Goal: Task Accomplishment & Management: Manage account settings

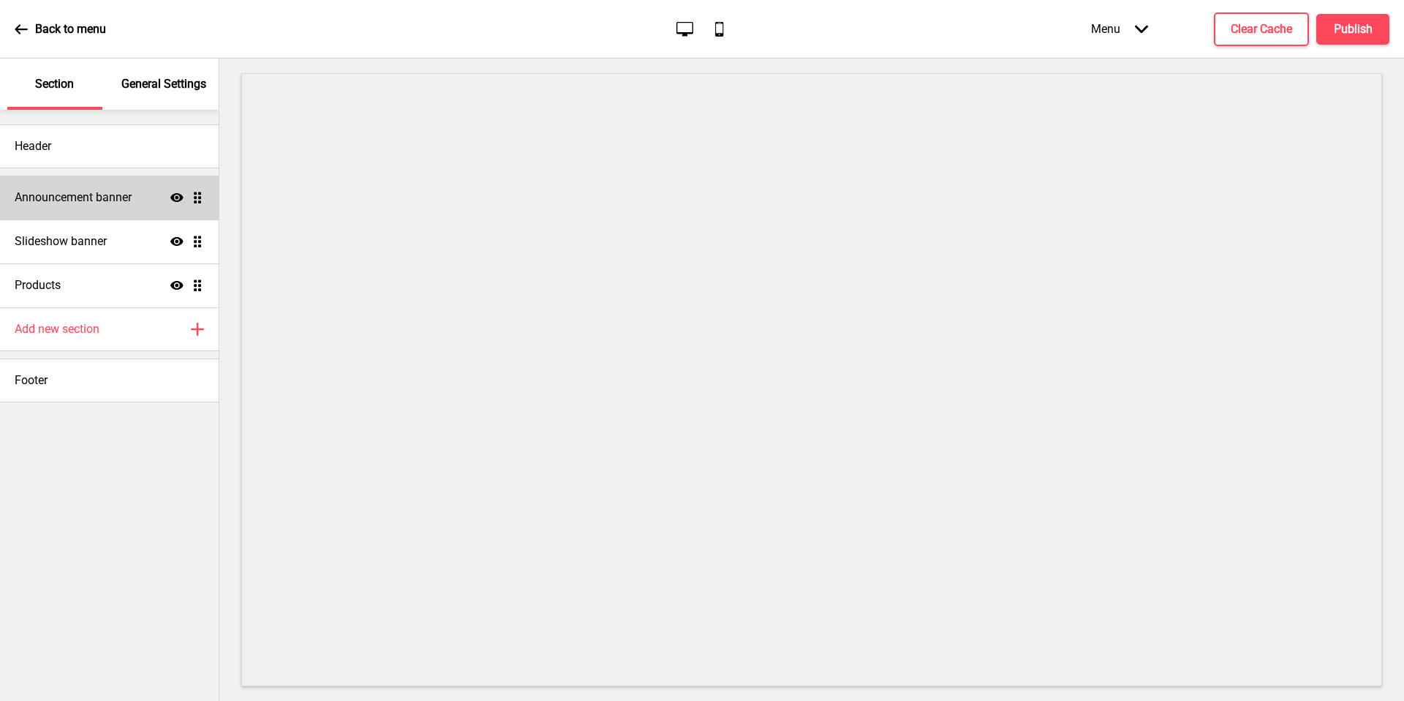
click at [83, 185] on div "Announcement banner Show Drag" at bounding box center [109, 198] width 219 height 44
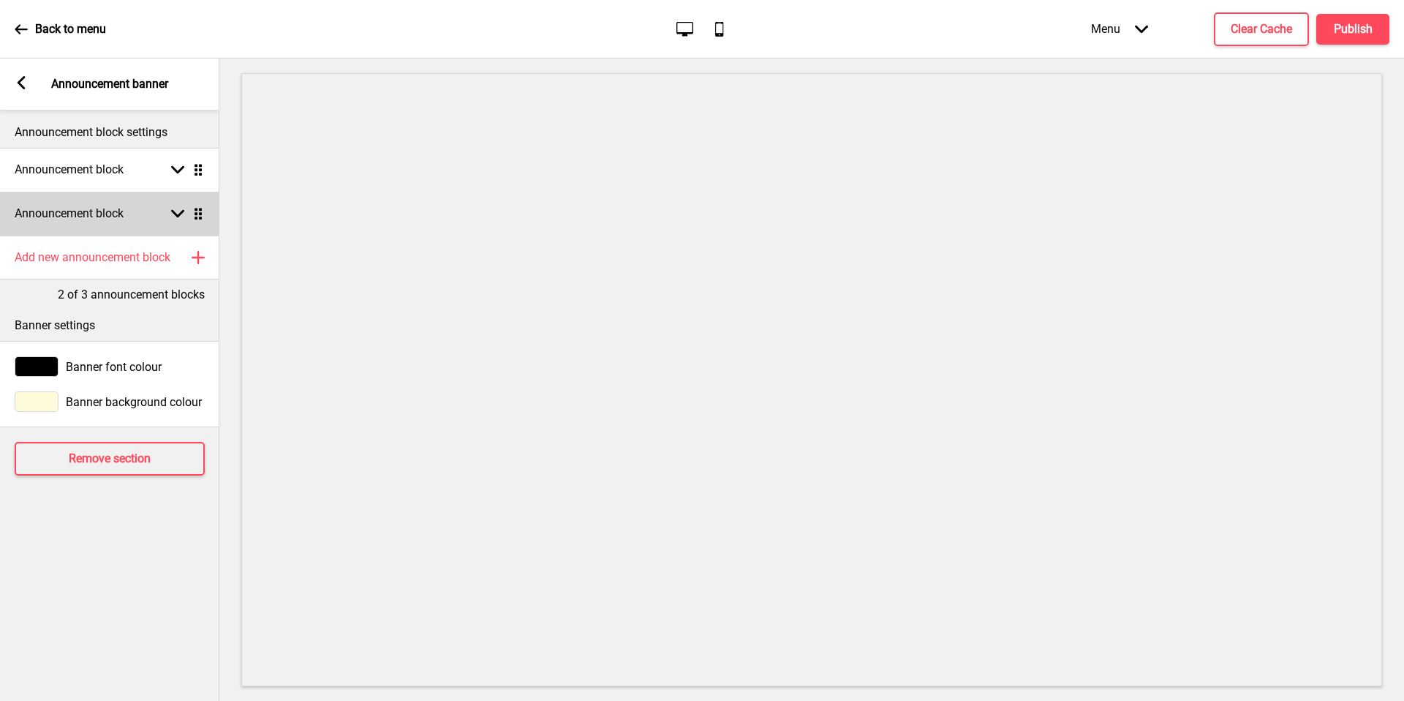
click at [108, 227] on div "Announcement block Arrow down Drag" at bounding box center [109, 214] width 219 height 44
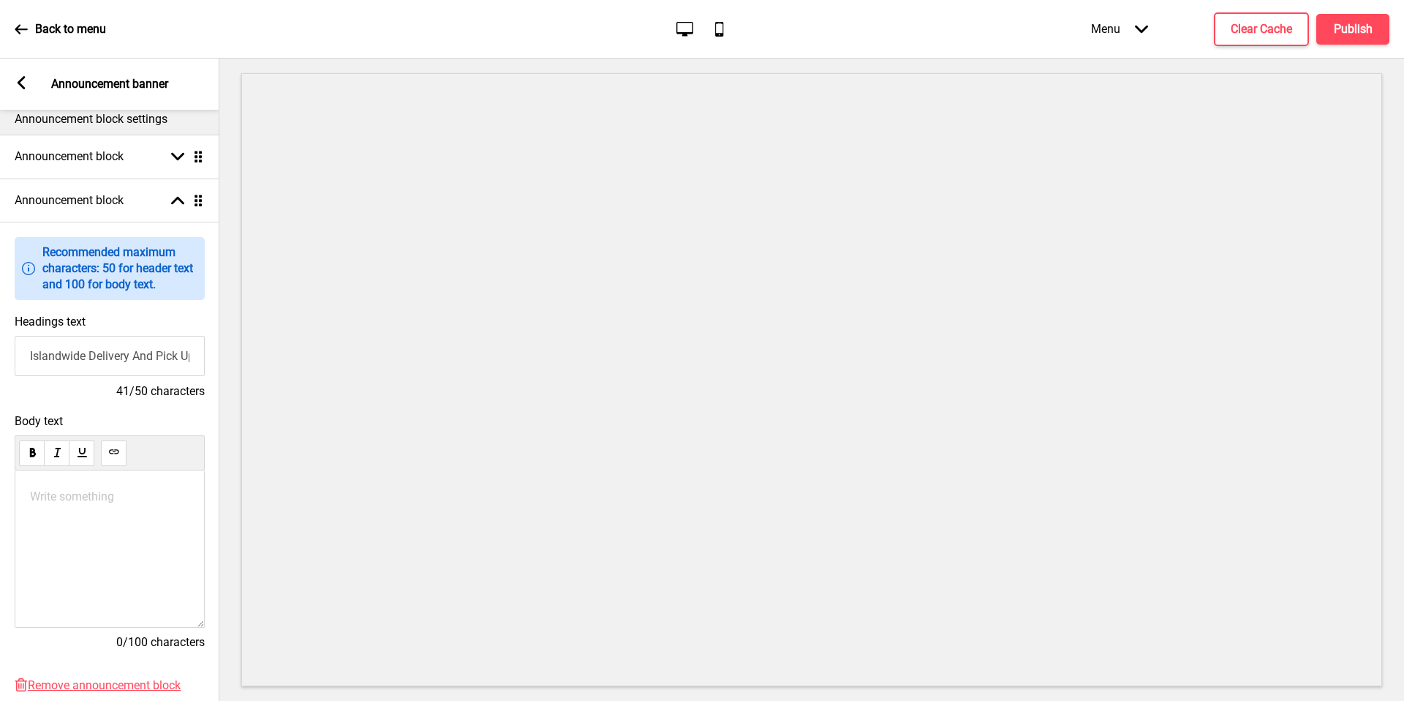
scroll to position [43, 0]
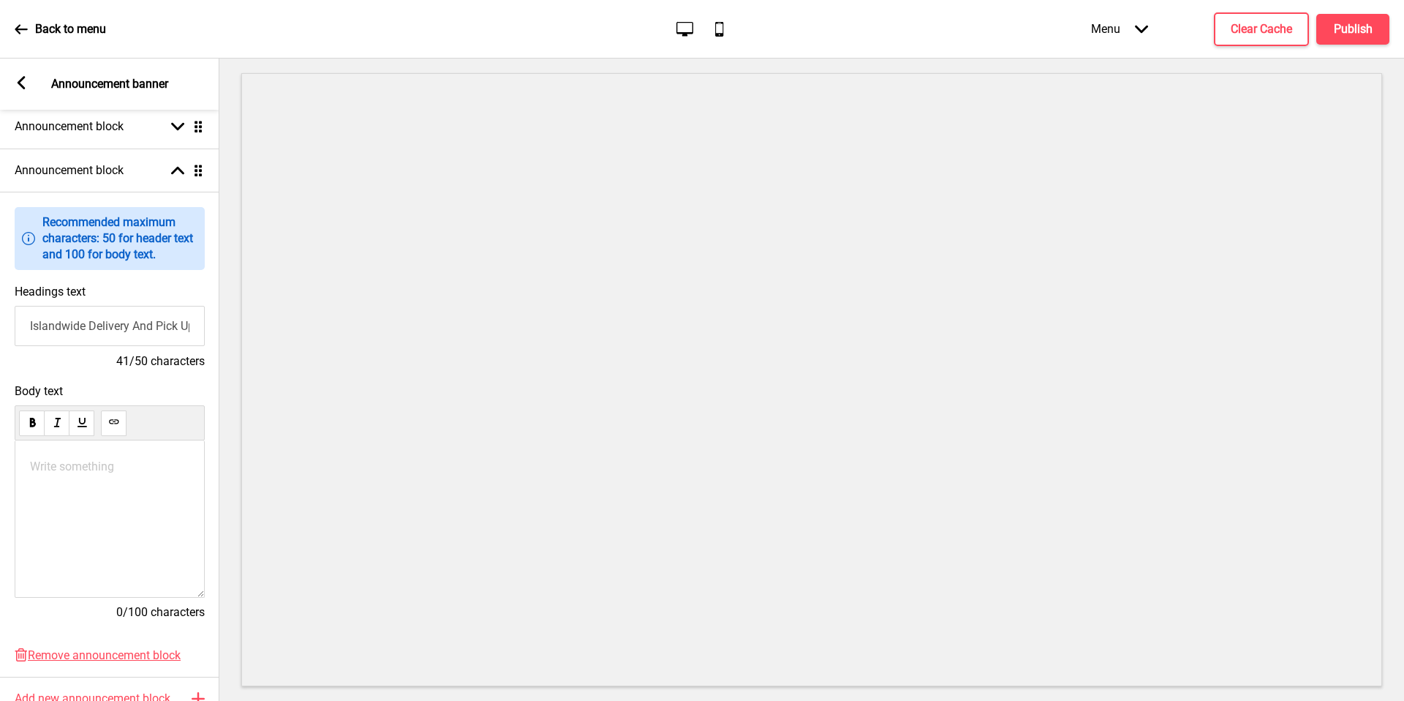
click at [129, 318] on input "Islandwide Delivery And Pick Up Available" at bounding box center [110, 326] width 190 height 40
click at [132, 324] on input "Islandwide Delivery And Pick Up Available" at bounding box center [110, 326] width 190 height 40
click at [146, 473] on div "Write something ﻿" at bounding box center [110, 518] width 190 height 157
click at [148, 456] on div "Write something ﻿" at bounding box center [110, 518] width 190 height 157
click at [41, 449] on div "Write something ﻿" at bounding box center [110, 518] width 190 height 157
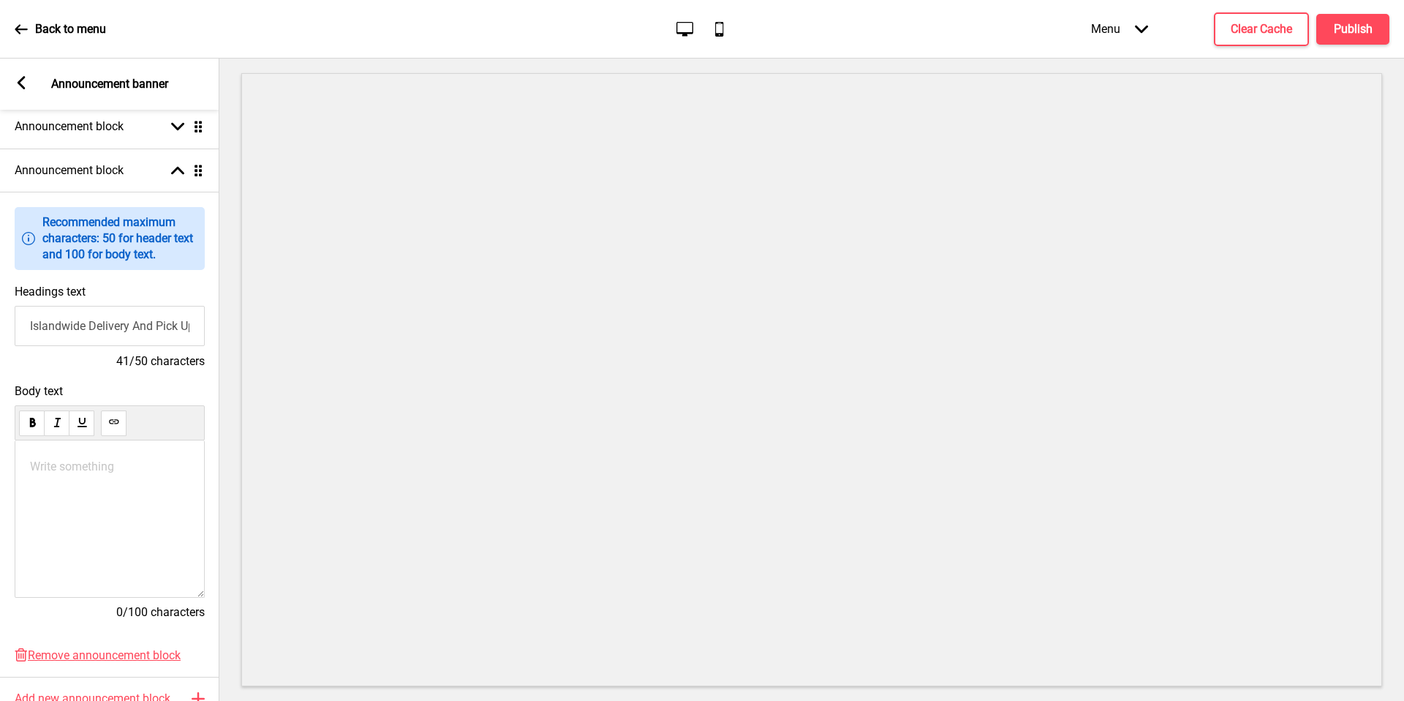
click at [79, 465] on p "Write something ﻿" at bounding box center [109, 466] width 159 height 14
click at [1345, 37] on button "Publish" at bounding box center [1353, 29] width 73 height 31
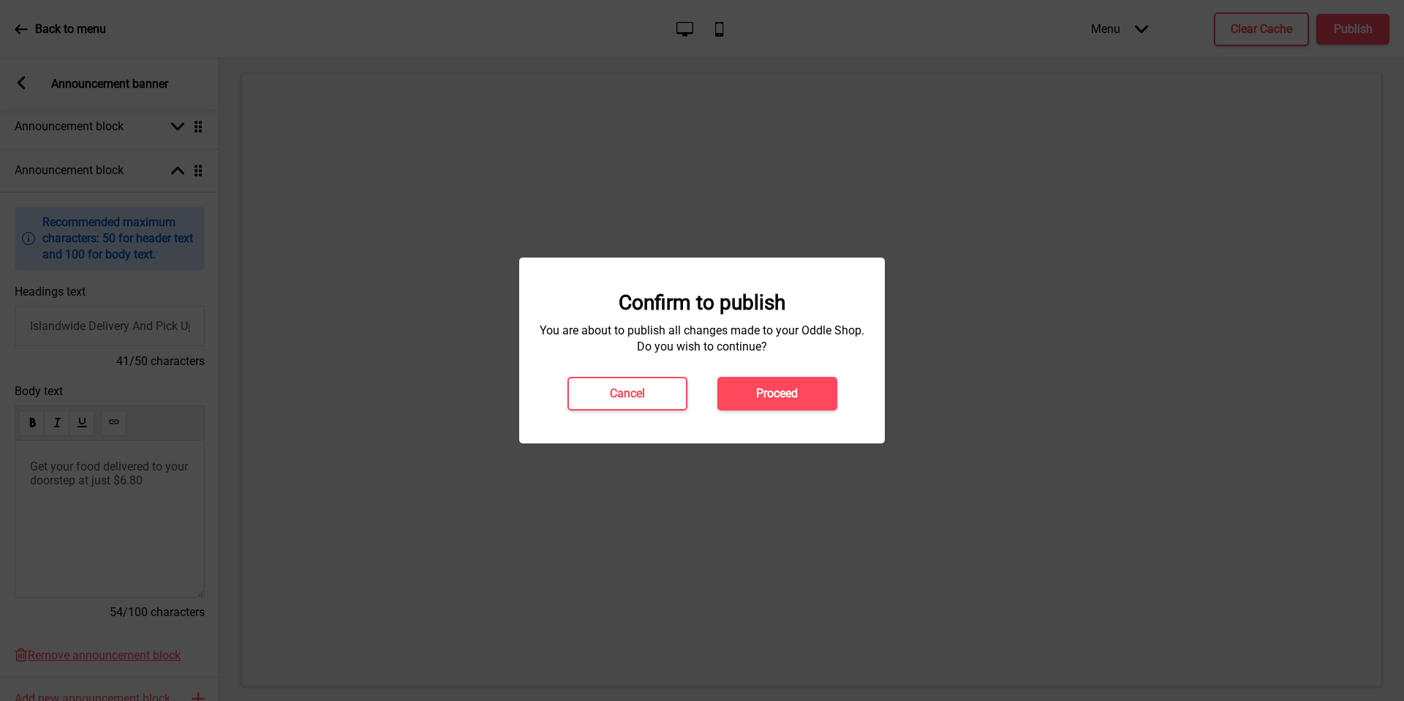
click at [749, 391] on button "Proceed" at bounding box center [778, 394] width 120 height 34
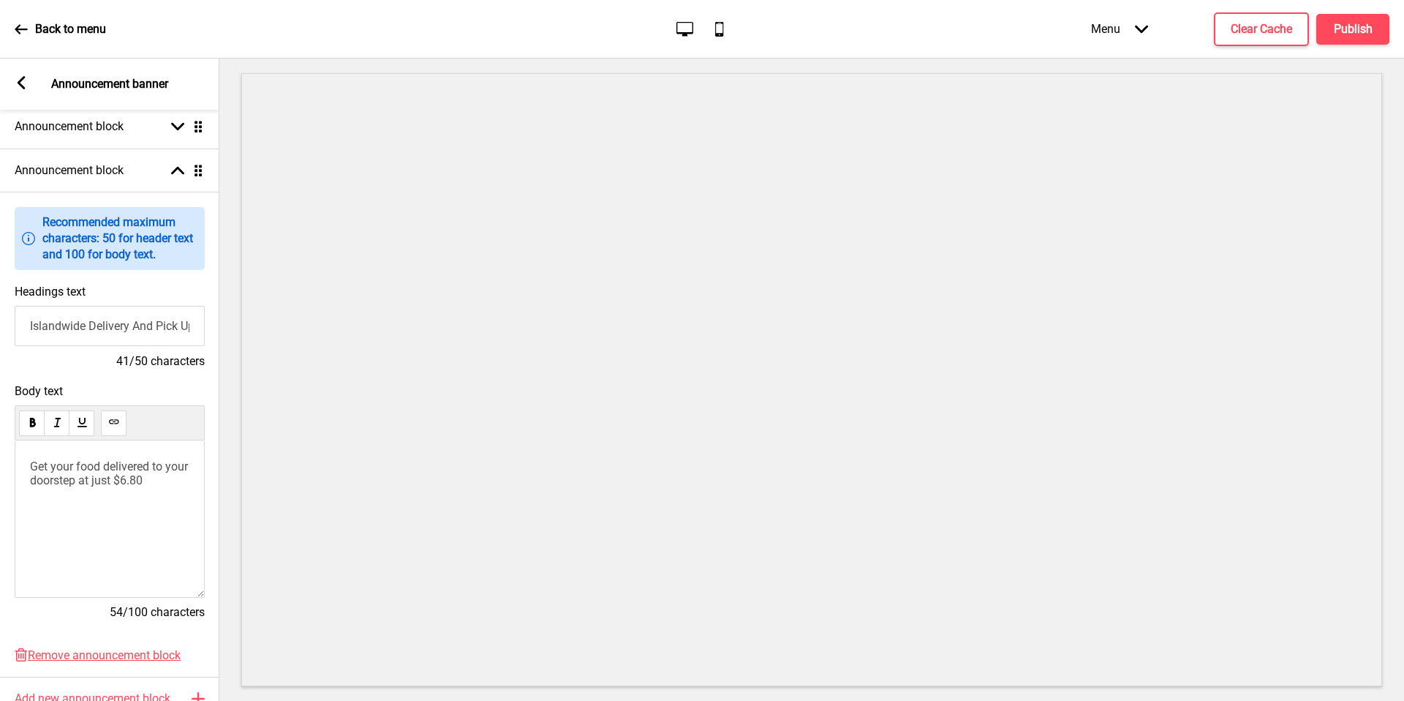
click at [20, 84] on icon at bounding box center [22, 82] width 8 height 13
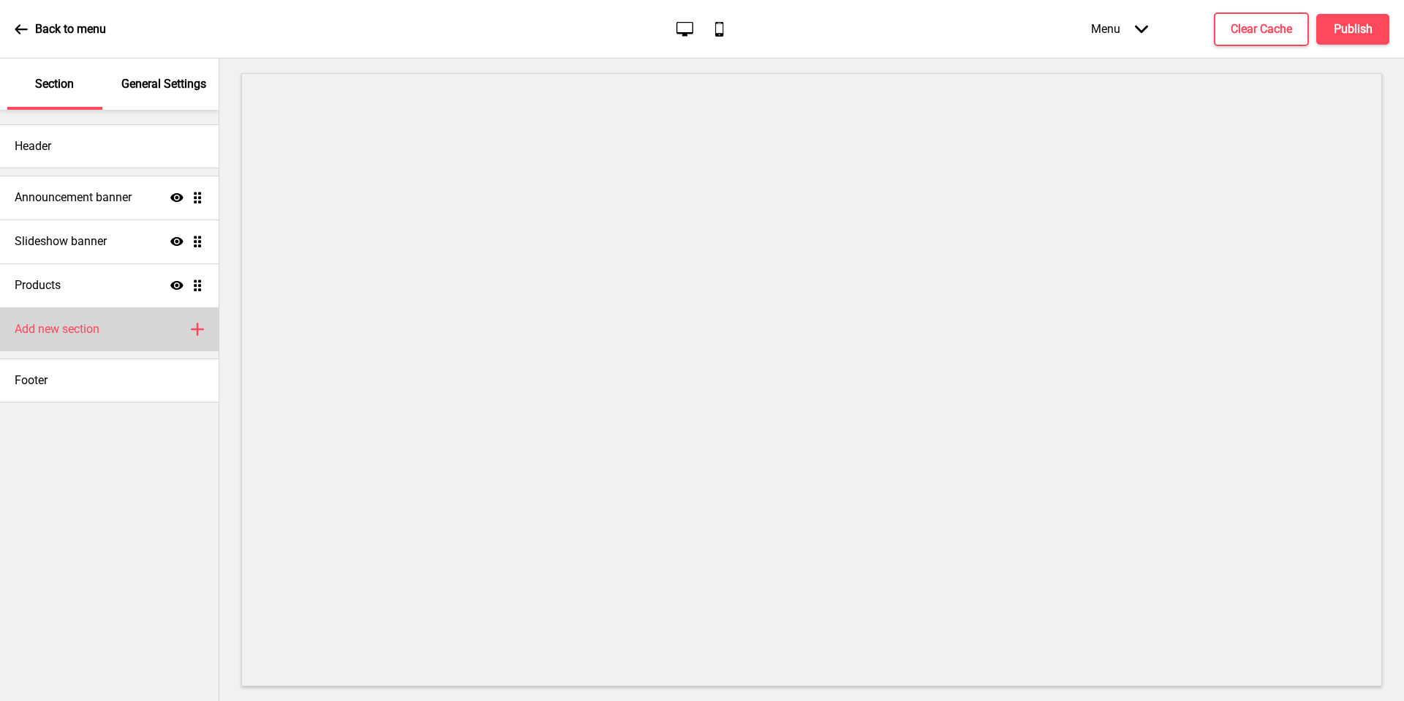
click at [125, 339] on div "Add new section Plus" at bounding box center [109, 329] width 219 height 44
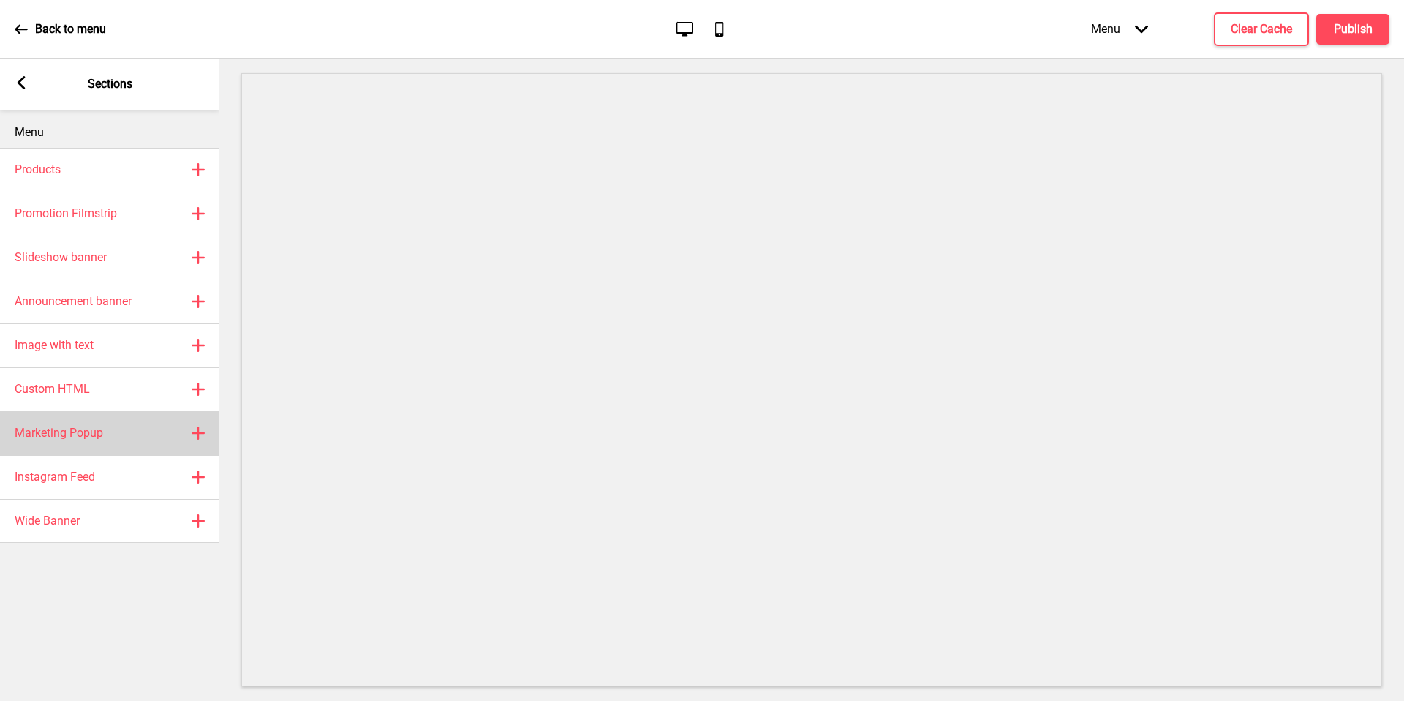
click at [130, 430] on div "Marketing Popup Plus" at bounding box center [109, 433] width 219 height 44
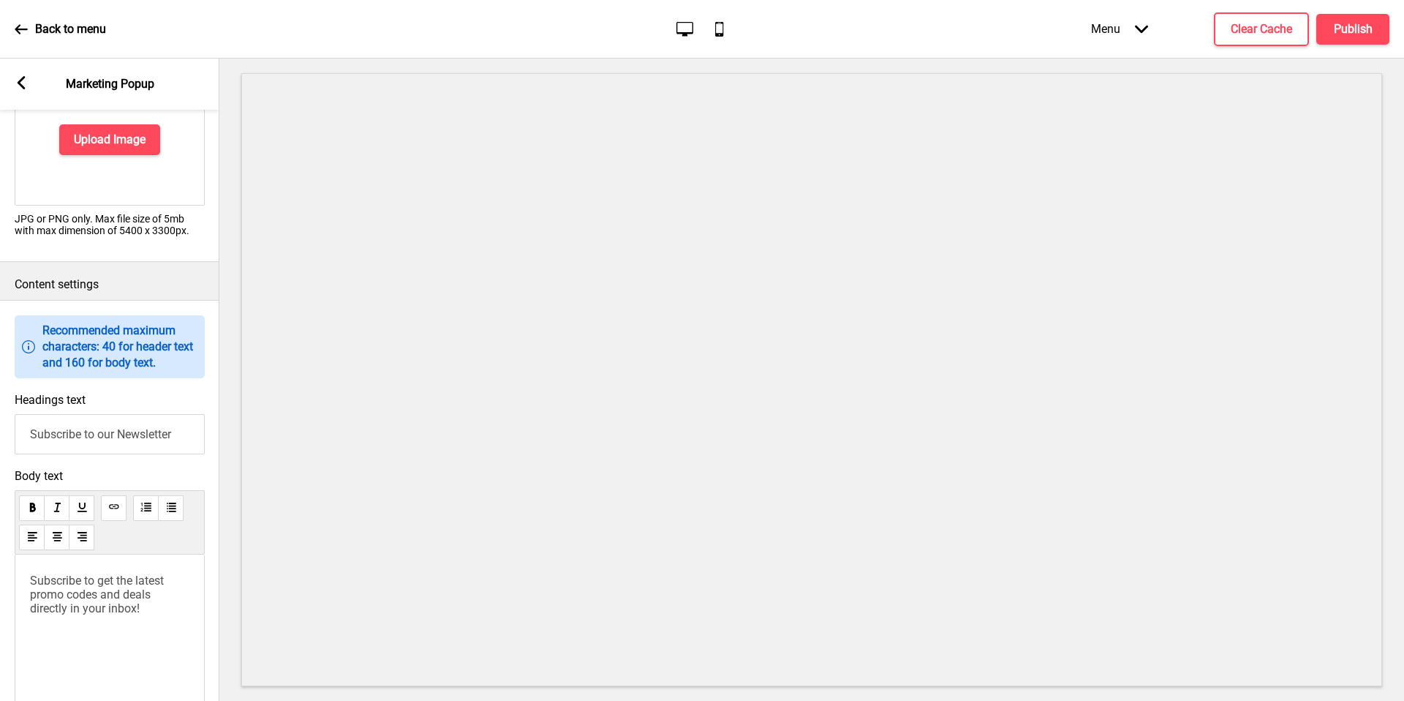
scroll to position [914, 0]
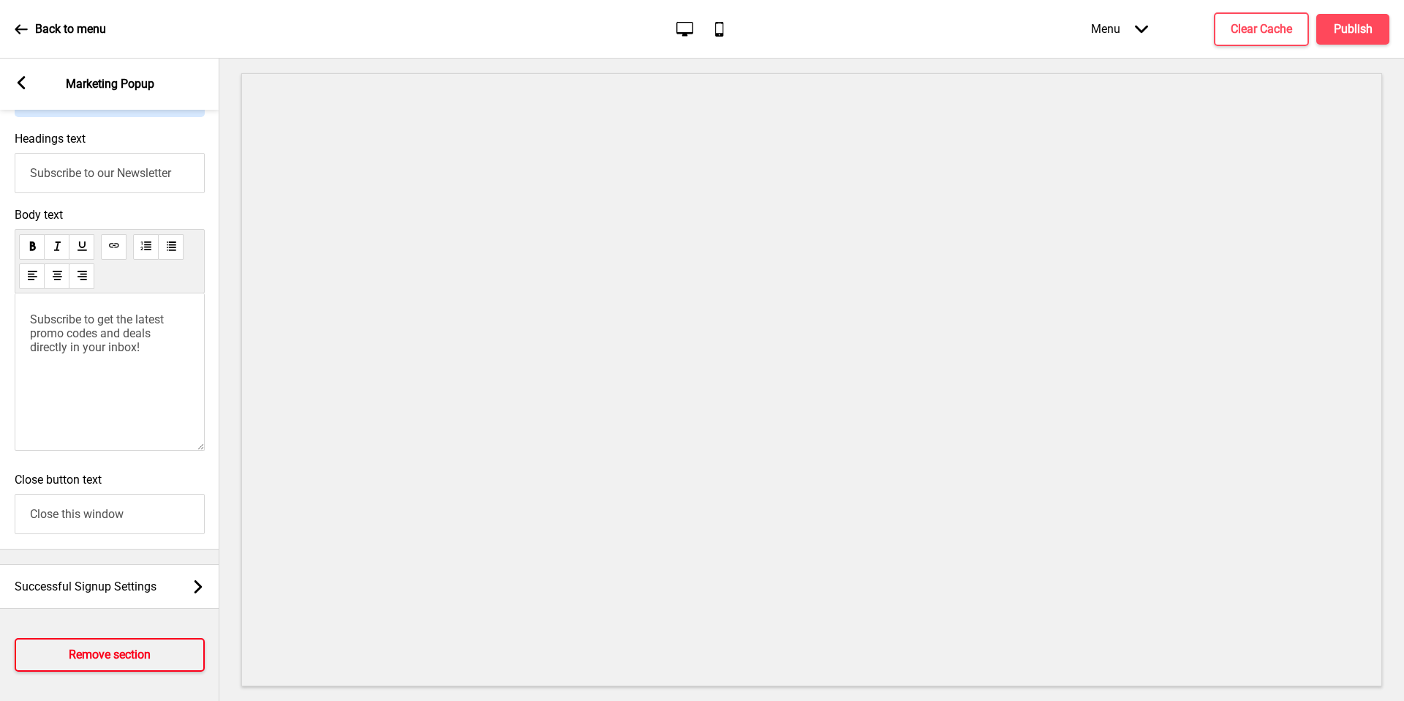
click at [102, 648] on h4 "Remove section" at bounding box center [110, 655] width 82 height 16
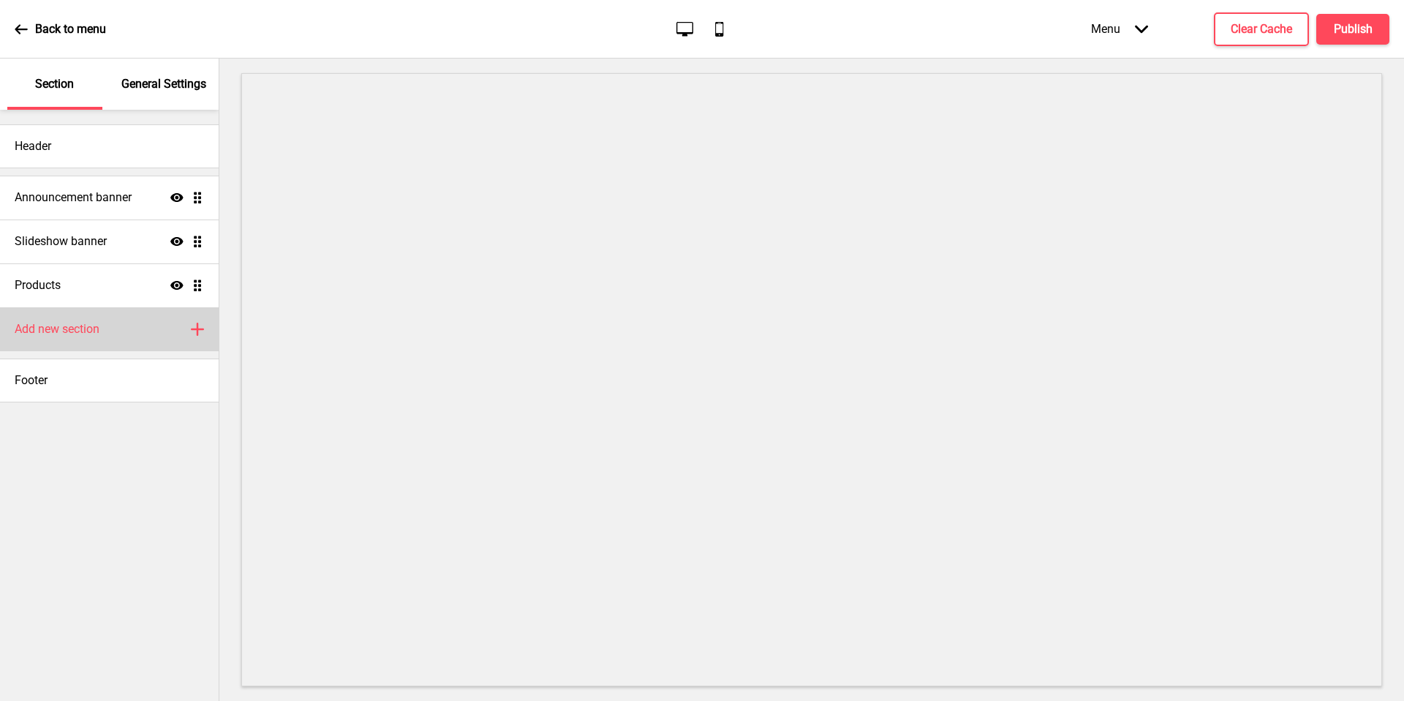
click at [117, 331] on div "Add new section Plus" at bounding box center [109, 329] width 219 height 44
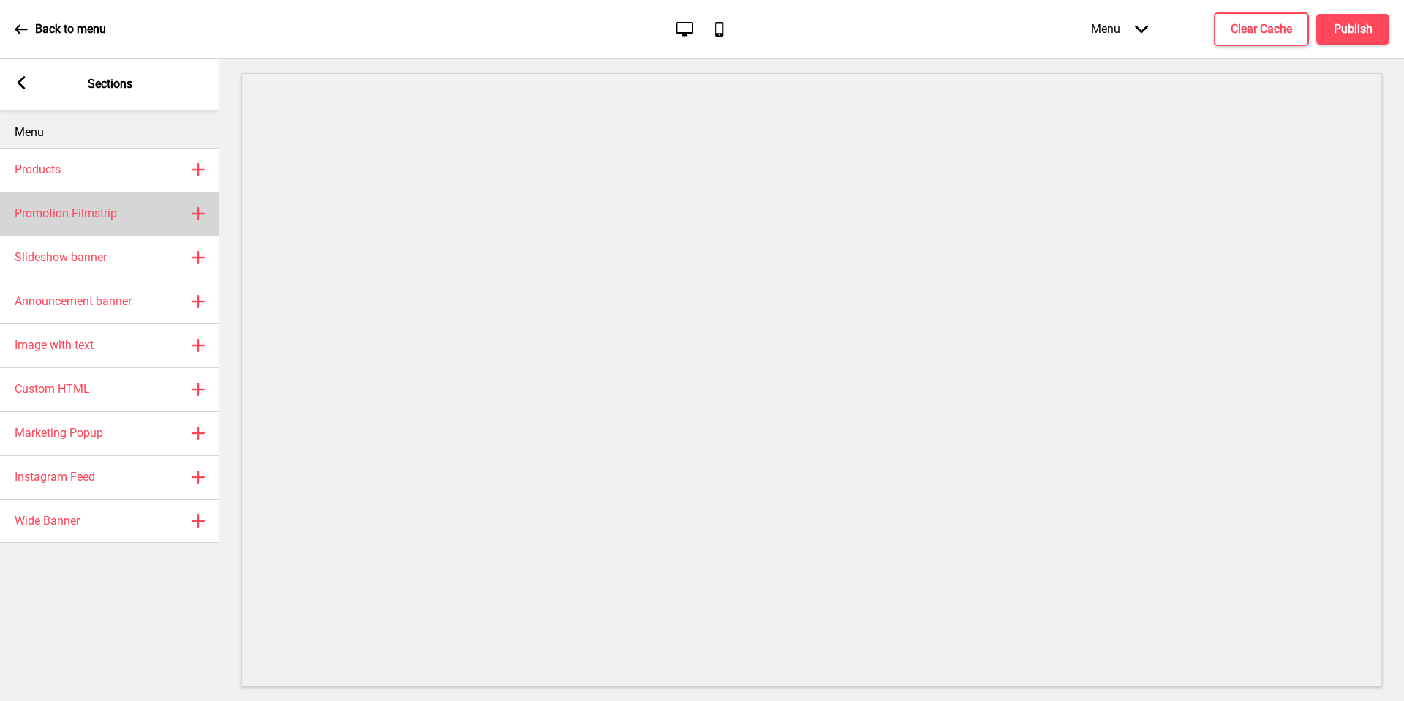
click at [139, 220] on div "Promotion Filmstrip Plus" at bounding box center [109, 214] width 219 height 44
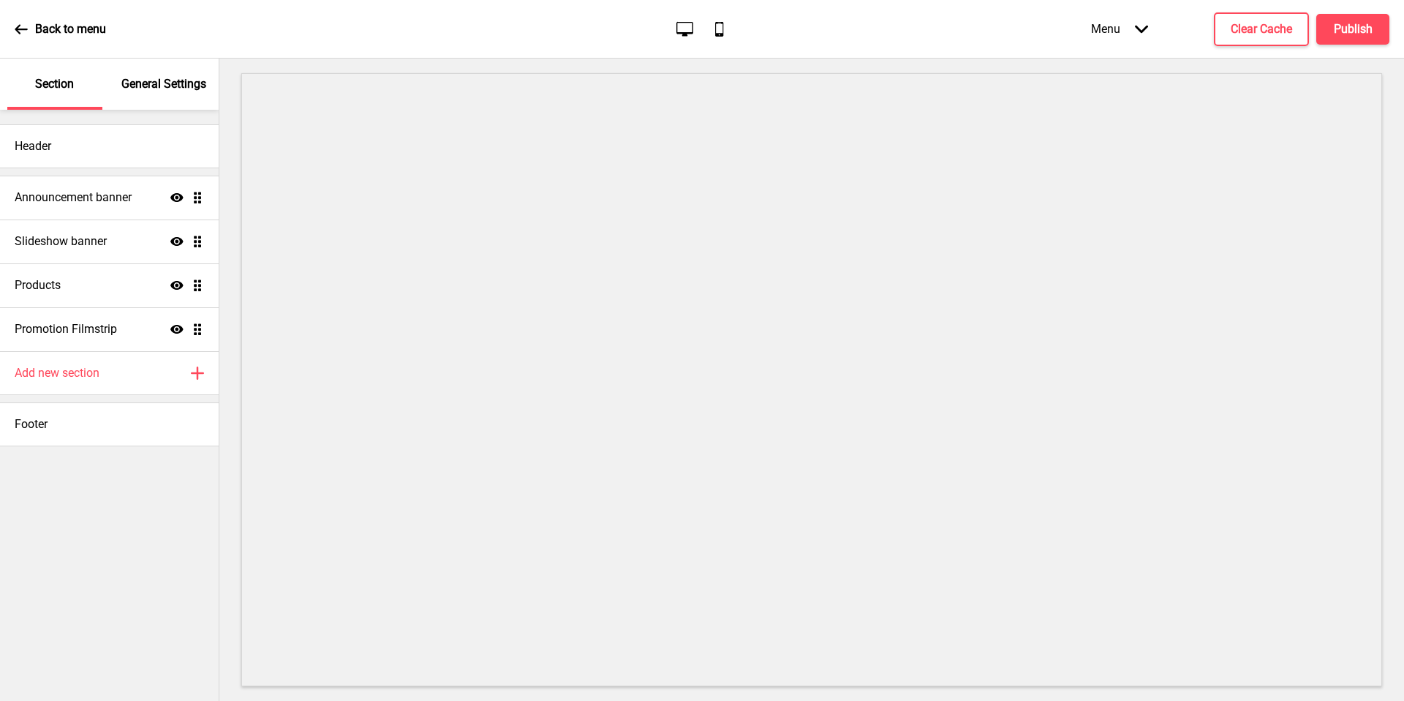
select select "center"
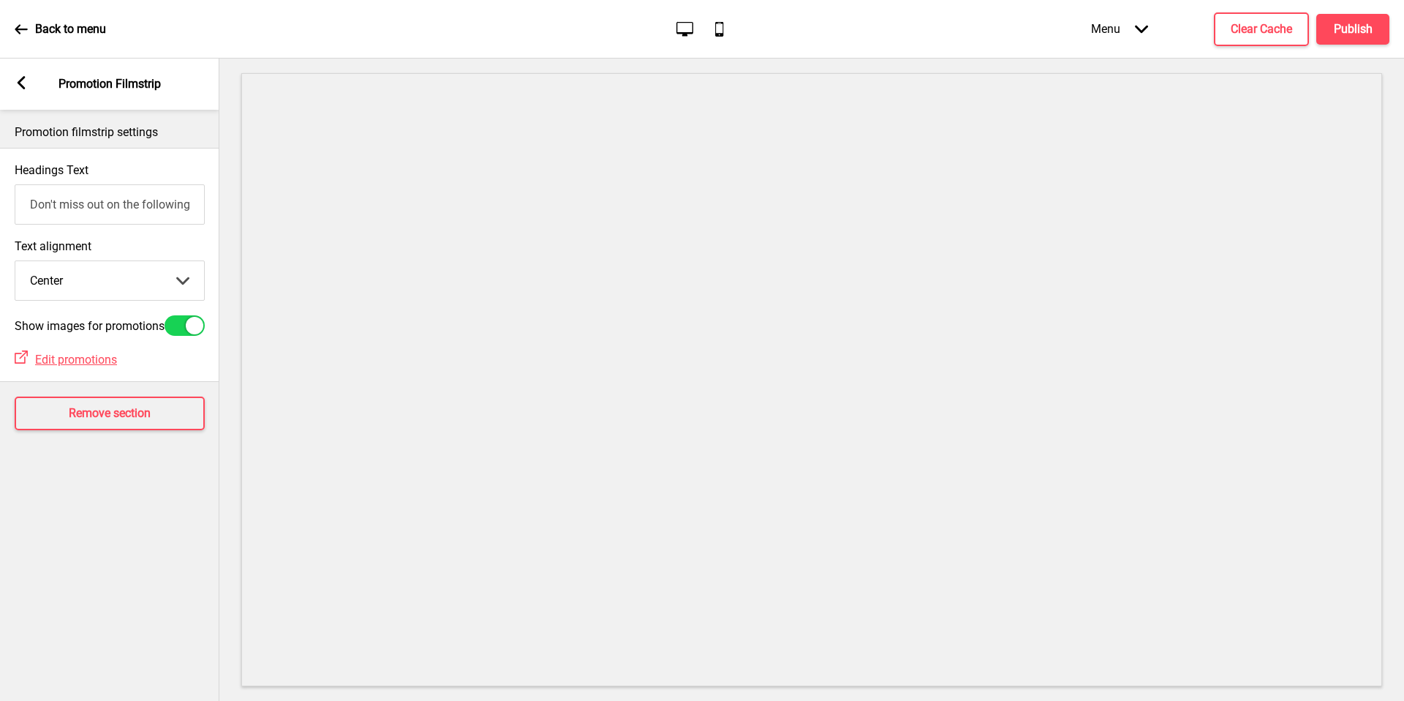
click at [20, 87] on icon at bounding box center [22, 82] width 8 height 13
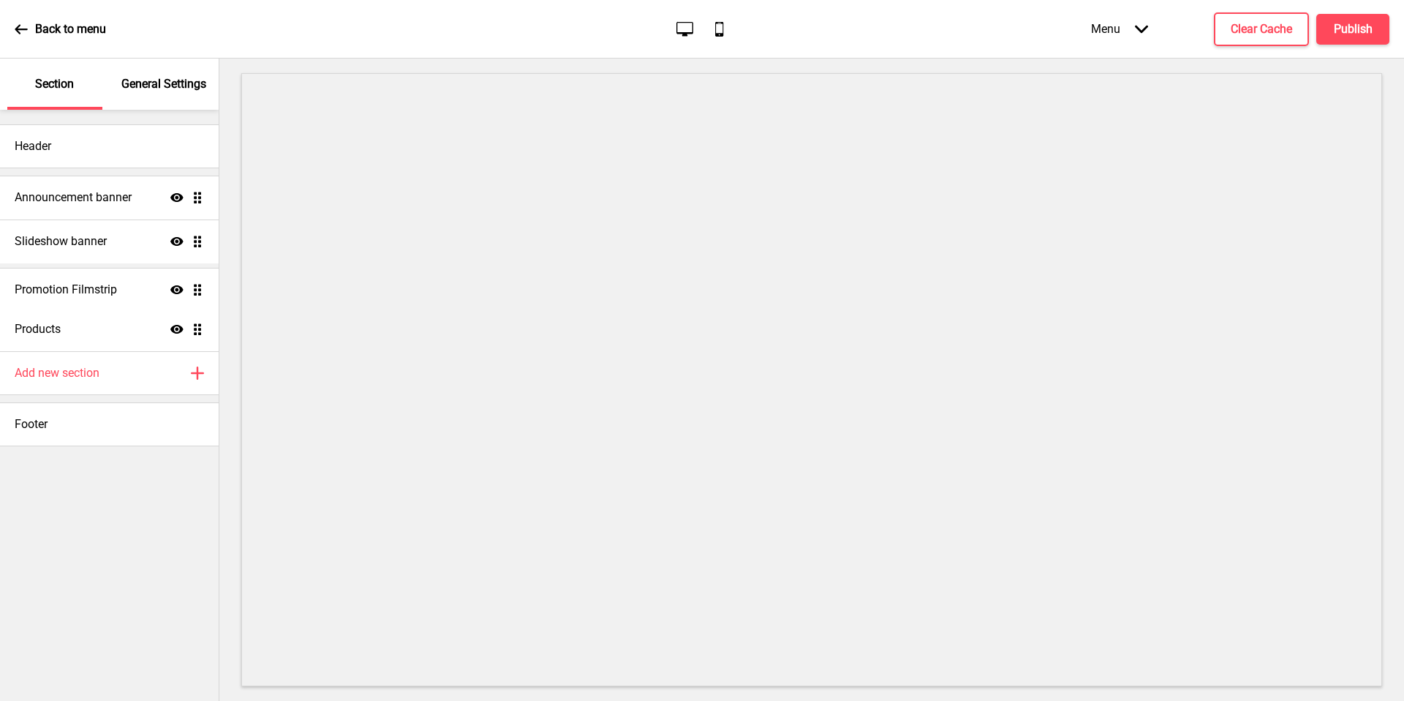
drag, startPoint x: 196, startPoint y: 332, endPoint x: 192, endPoint y: 293, distance: 39.0
click at [192, 293] on ul "Announcement banner Show Drag Slideshow banner Show Drag Products Show Drag Pro…" at bounding box center [109, 264] width 219 height 176
click at [171, 285] on icon at bounding box center [176, 285] width 13 height 9
click at [171, 285] on icon at bounding box center [176, 284] width 13 height 11
drag, startPoint x: 200, startPoint y: 236, endPoint x: 201, endPoint y: 222, distance: 14.6
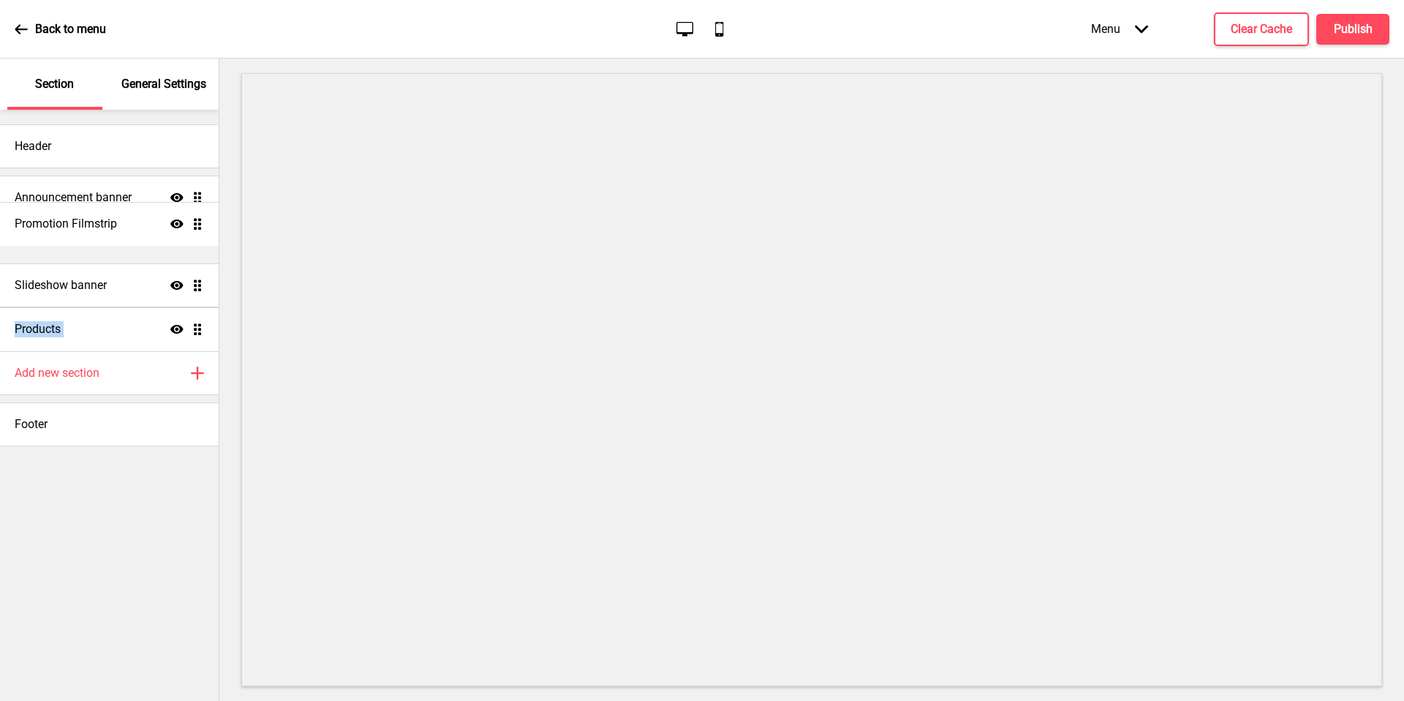
click at [200, 220] on ul "Announcement banner Show Drag Slideshow banner Show Drag Promotion Filmstrip Sh…" at bounding box center [109, 264] width 219 height 176
drag, startPoint x: 203, startPoint y: 238, endPoint x: 197, endPoint y: 279, distance: 41.3
click at [197, 280] on ul "Announcement banner Show Drag Promotion Filmstrip Show Drag Slideshow banner Sh…" at bounding box center [109, 264] width 219 height 176
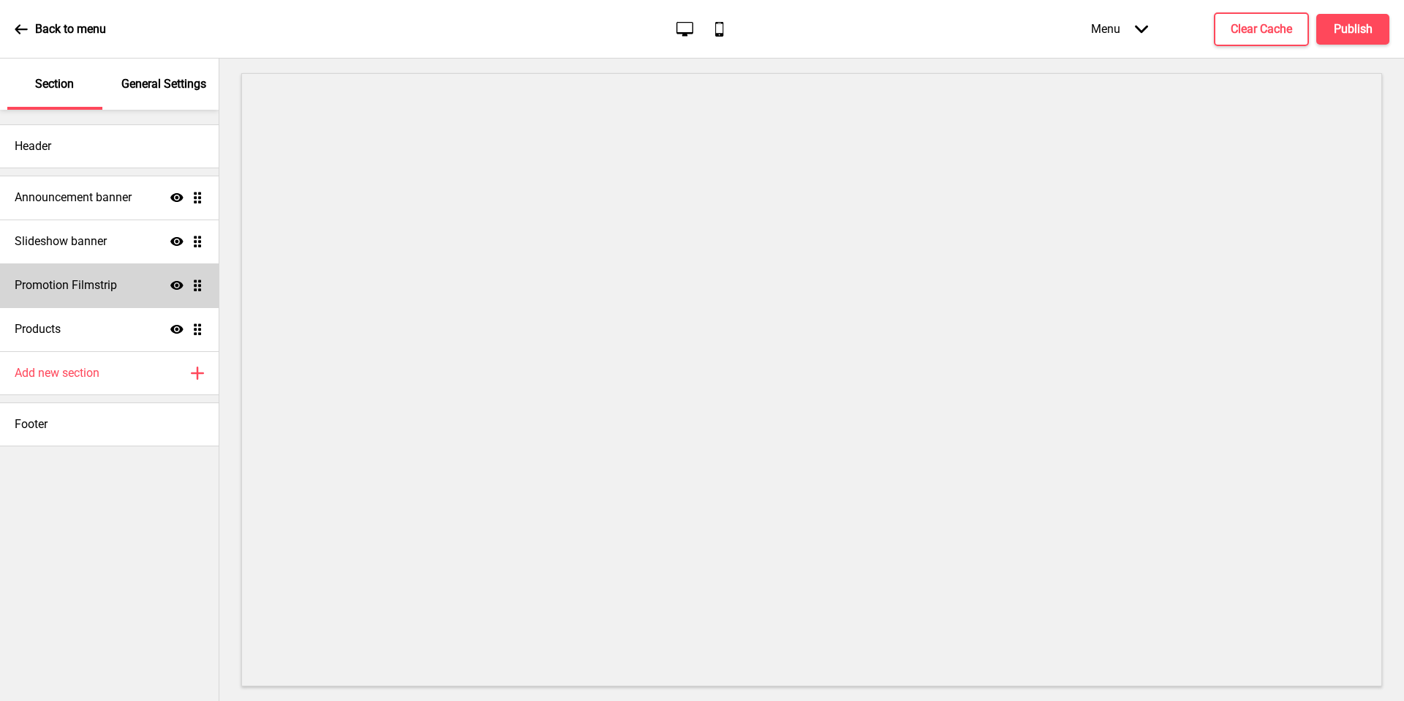
click at [105, 282] on h4 "Promotion Filmstrip" at bounding box center [66, 285] width 102 height 16
select select "center"
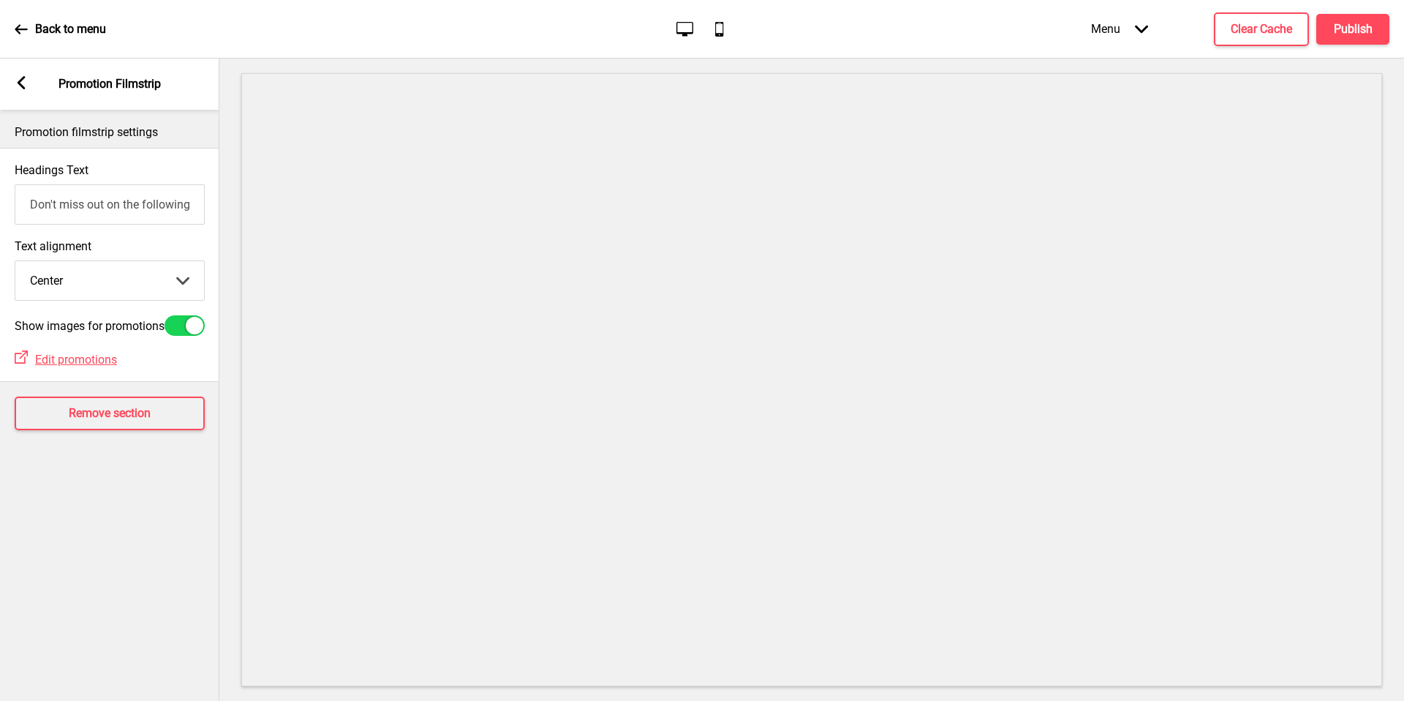
click at [130, 198] on input "Don't miss out on the following promotion(s)!" at bounding box center [110, 204] width 190 height 40
click at [167, 285] on select "Left Center Right" at bounding box center [109, 280] width 189 height 39
click at [83, 412] on h4 "Remove section" at bounding box center [110, 413] width 82 height 16
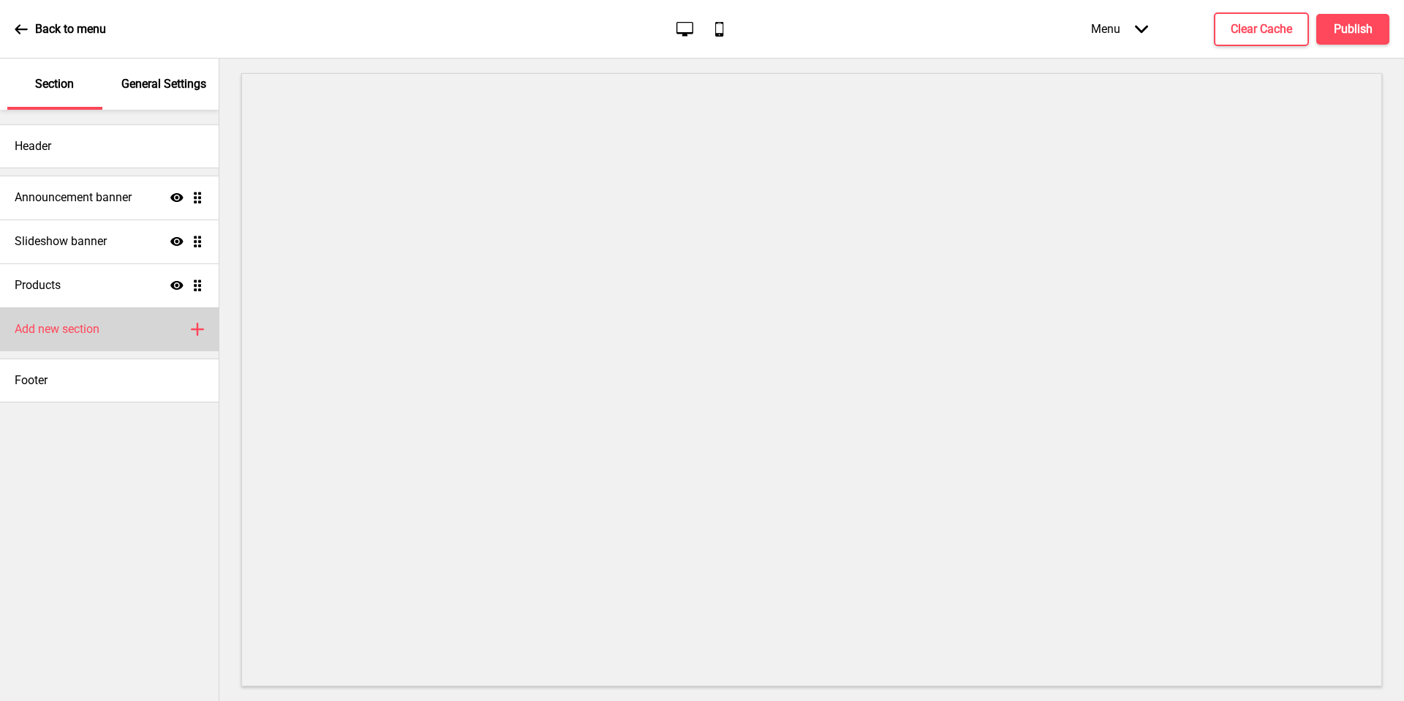
click at [157, 336] on div "Add new section Plus" at bounding box center [109, 329] width 219 height 44
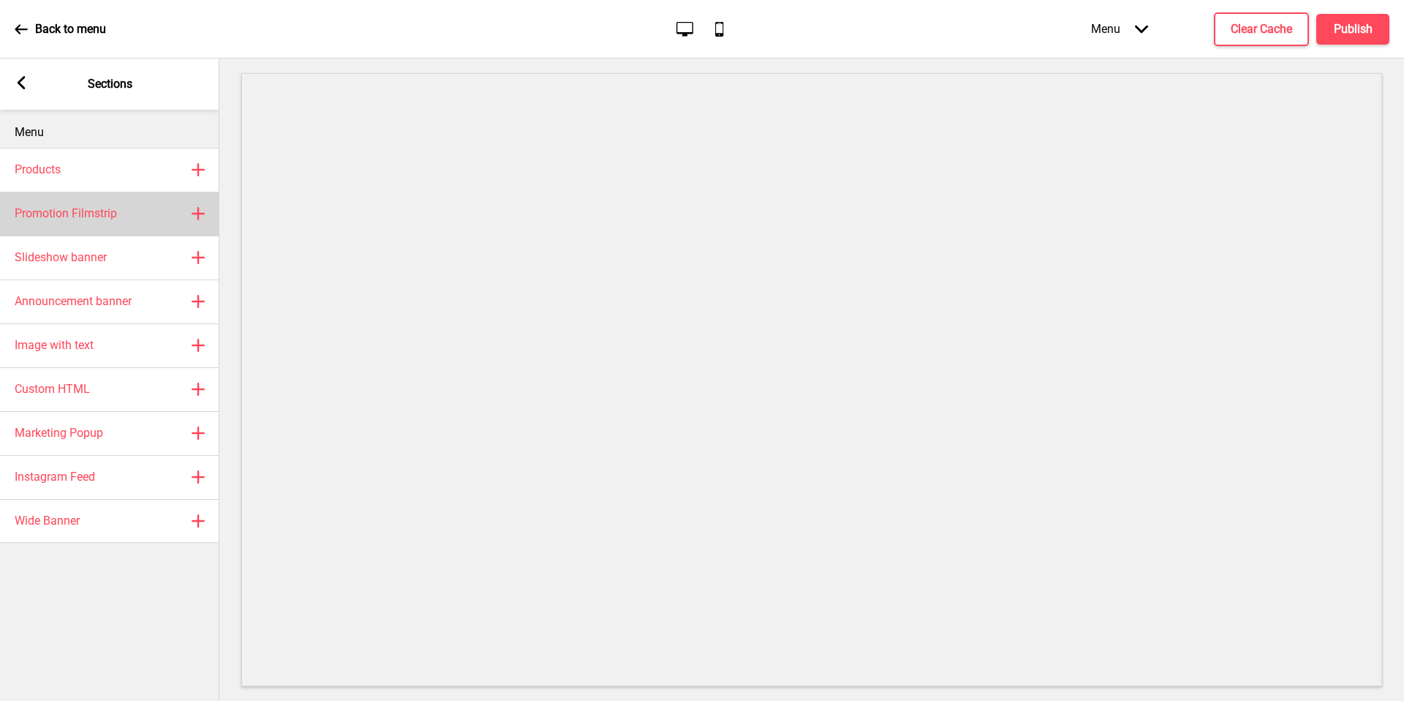
click at [135, 211] on div "Promotion Filmstrip Plus" at bounding box center [109, 214] width 219 height 44
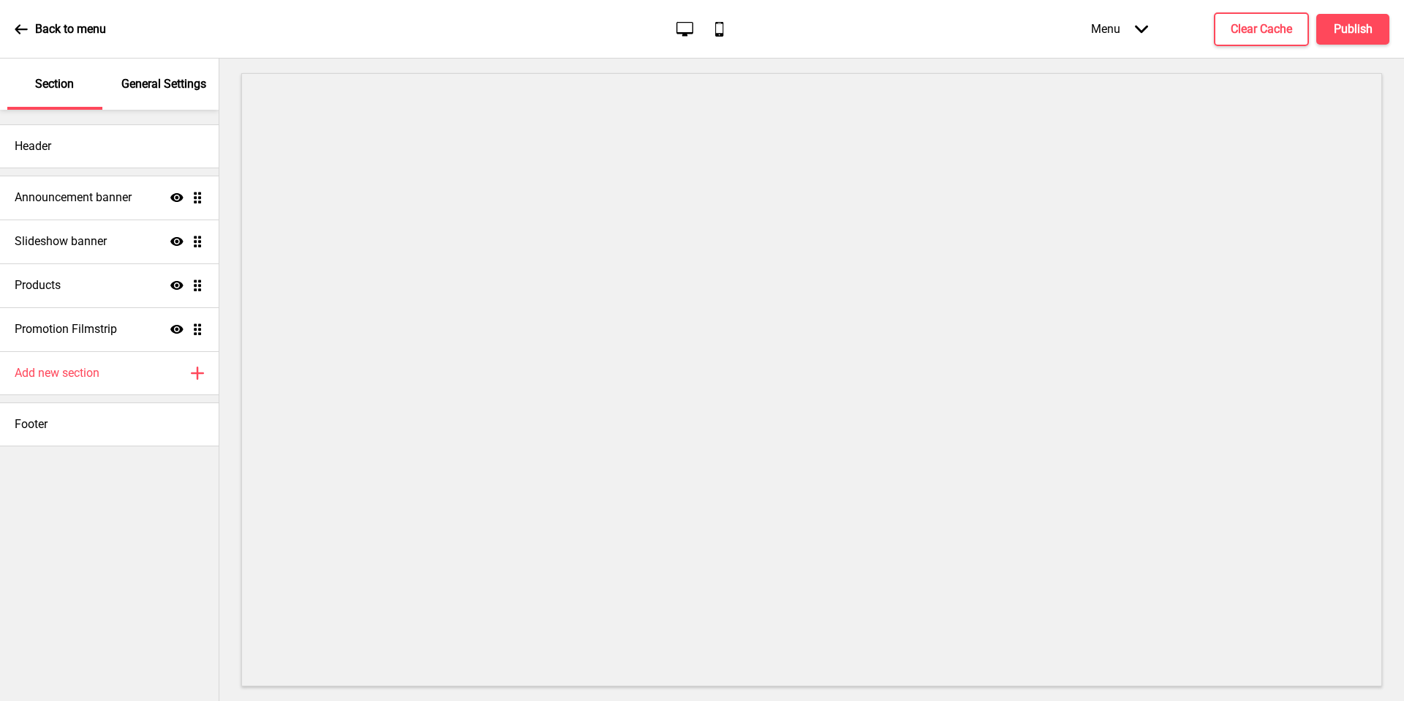
select select "center"
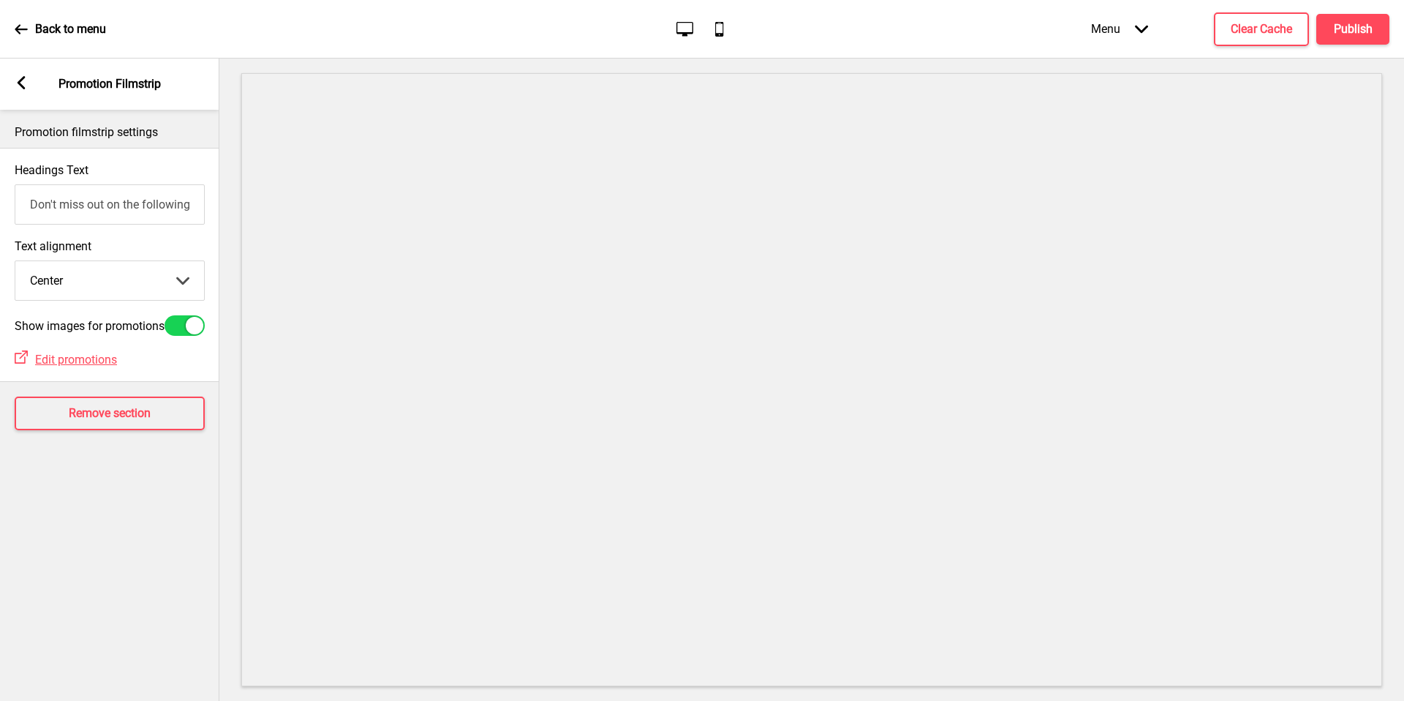
click at [159, 271] on select "Left Center Right" at bounding box center [109, 280] width 189 height 39
click at [166, 206] on input "Don't miss out on the following promotion(s)!" at bounding box center [110, 204] width 190 height 40
click at [102, 366] on span "Edit promotions" at bounding box center [76, 360] width 82 height 14
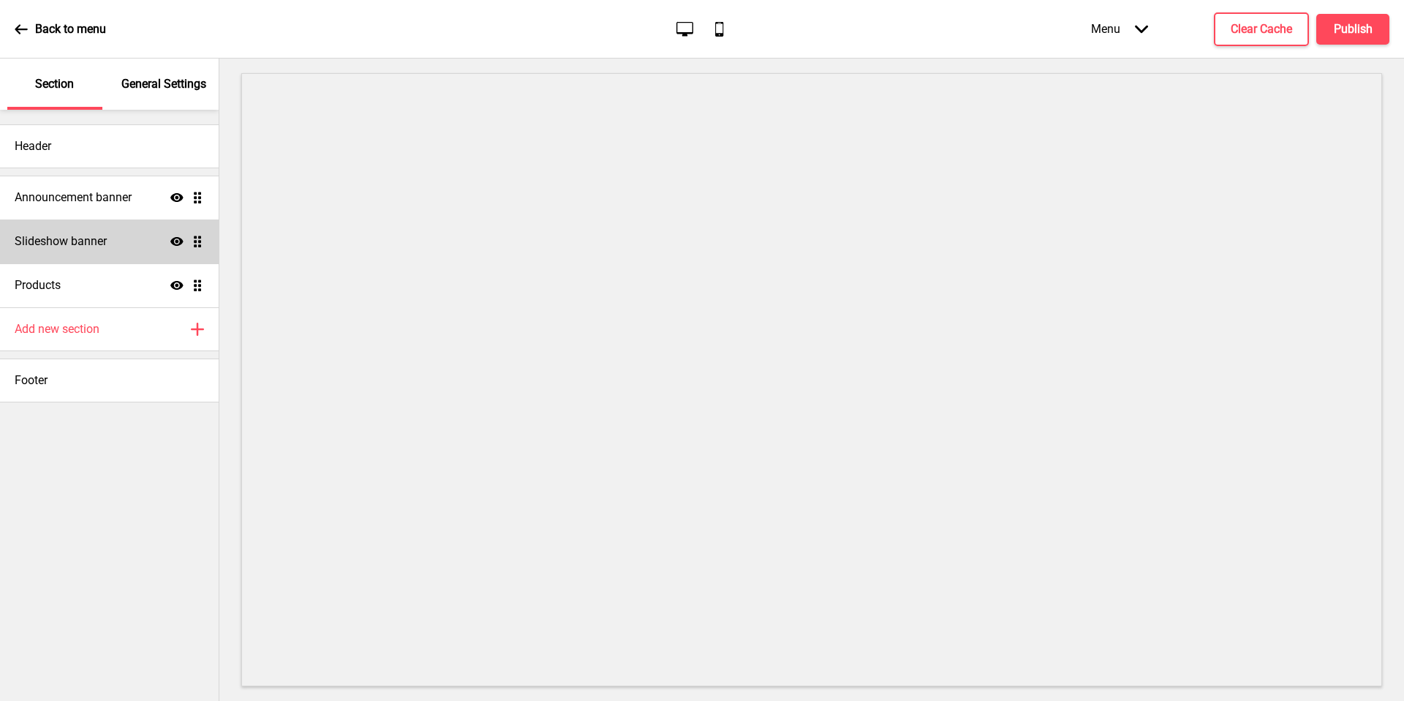
click at [127, 234] on div "Slideshow banner Show Drag" at bounding box center [109, 241] width 219 height 44
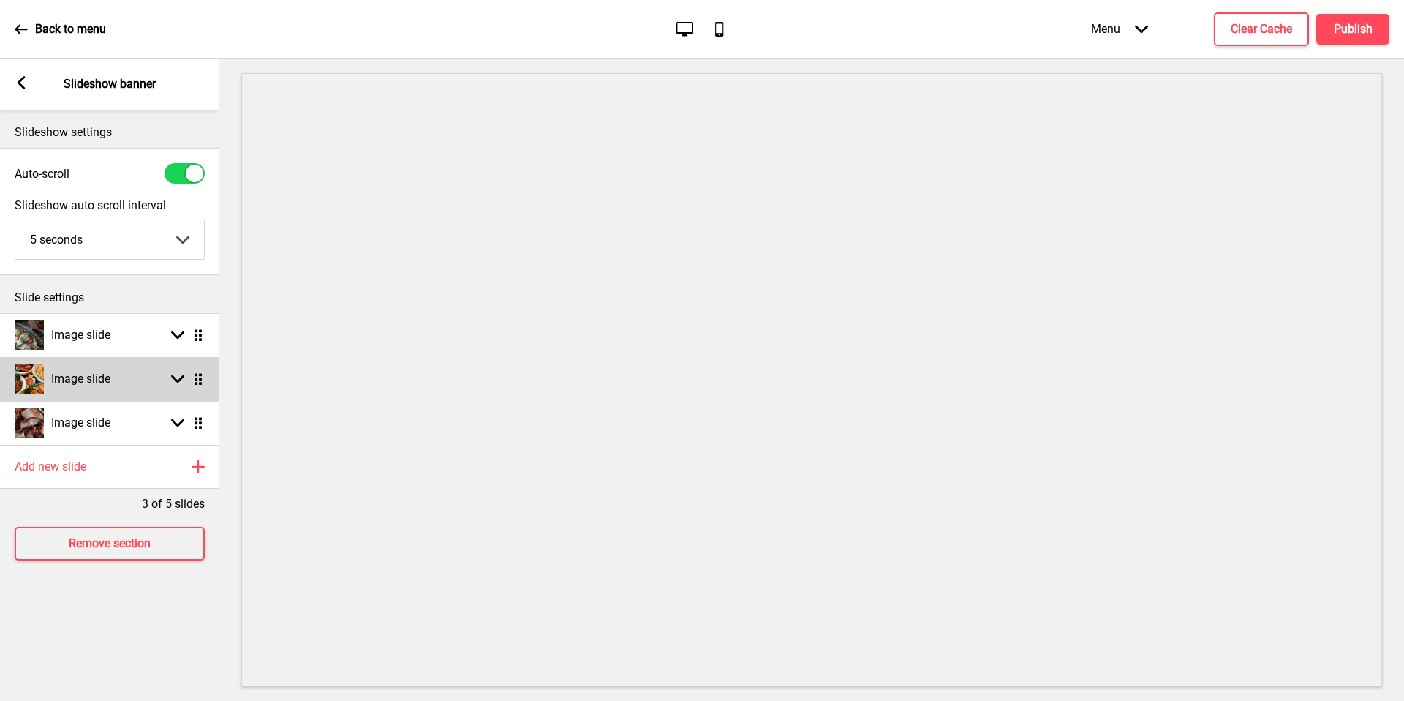
click at [135, 377] on div "Image slide Arrow down Drag" at bounding box center [109, 379] width 219 height 44
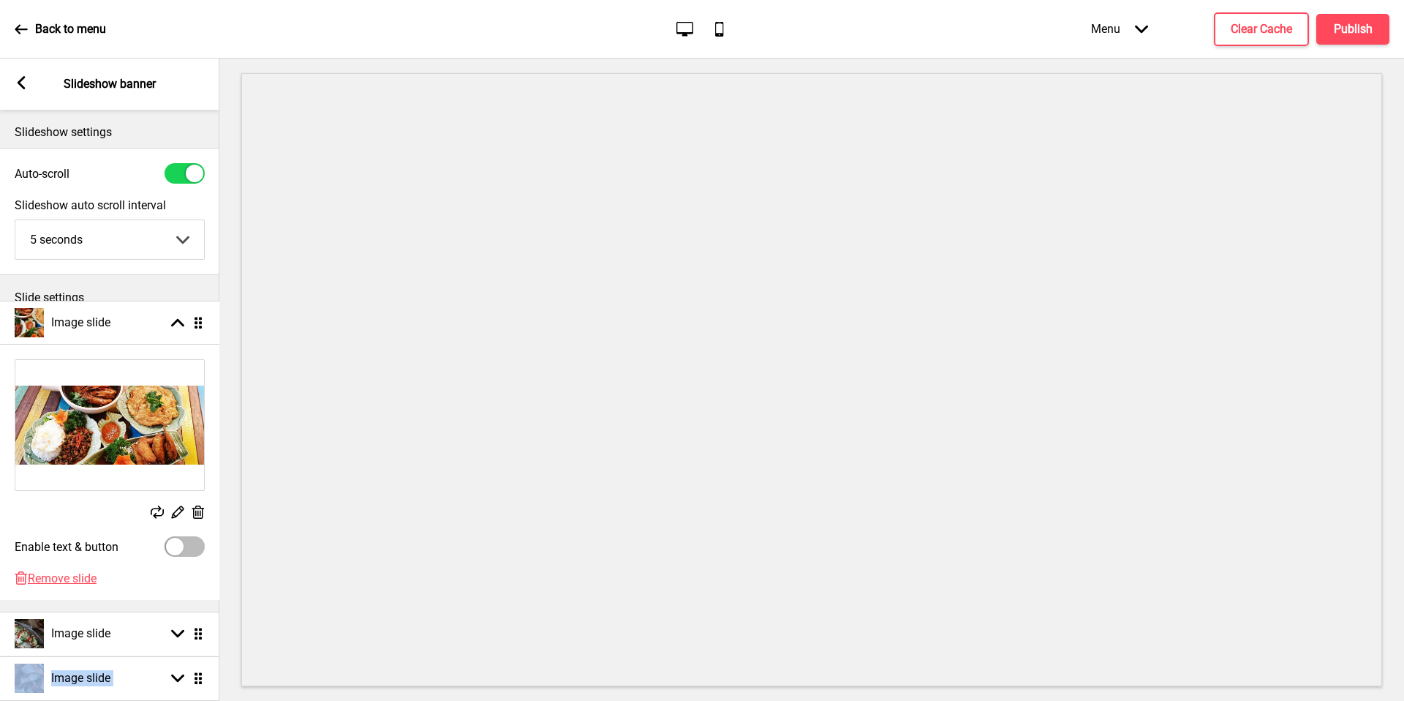
drag, startPoint x: 192, startPoint y: 377, endPoint x: 203, endPoint y: 321, distance: 57.4
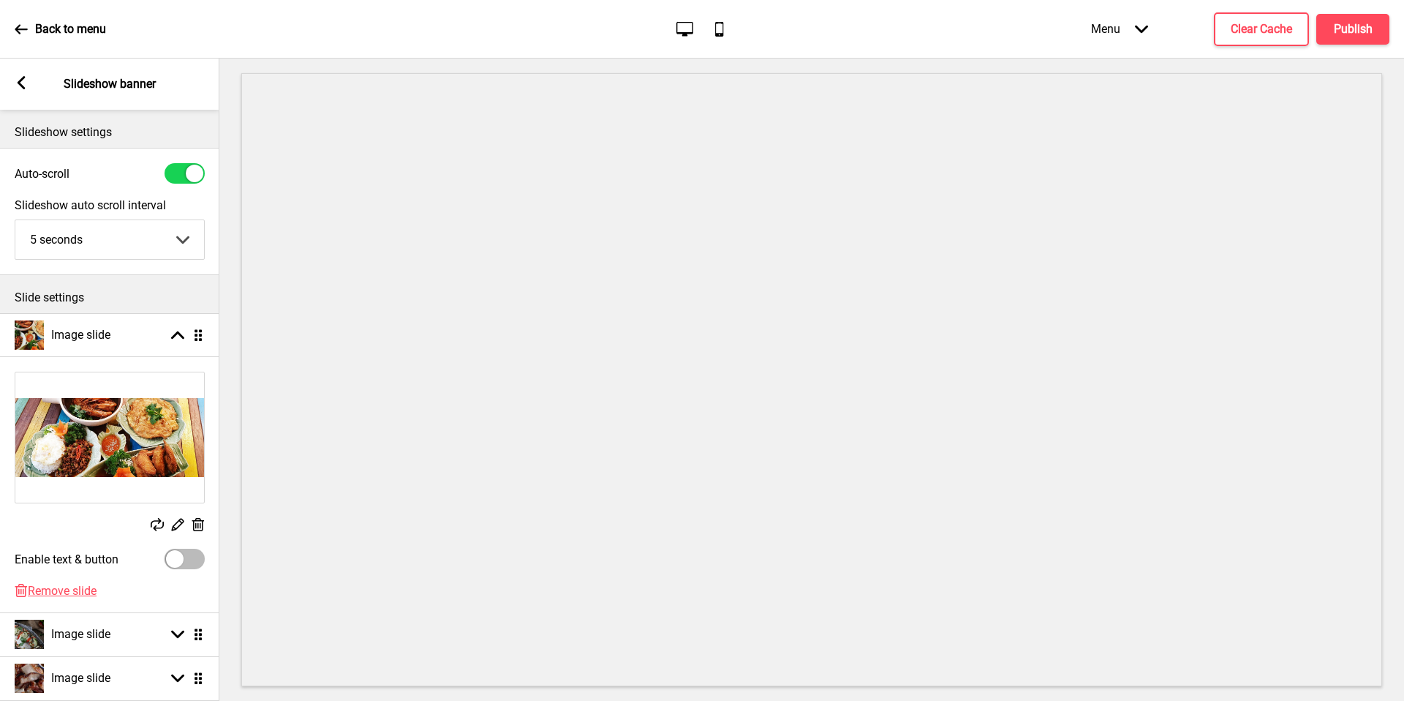
click at [205, 547] on div "Enable text & button" at bounding box center [109, 558] width 219 height 35
click at [195, 550] on div at bounding box center [185, 559] width 40 height 20
checkbox input "true"
select select "right"
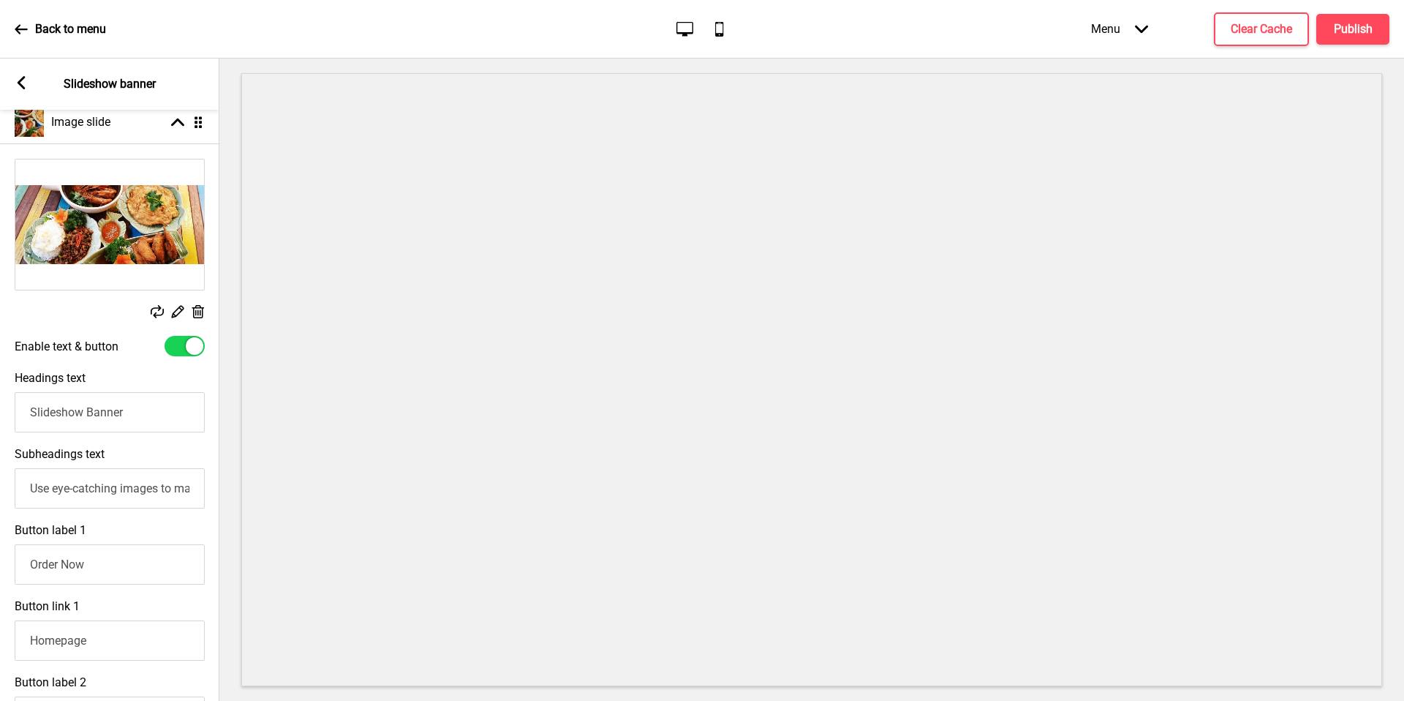
scroll to position [230, 0]
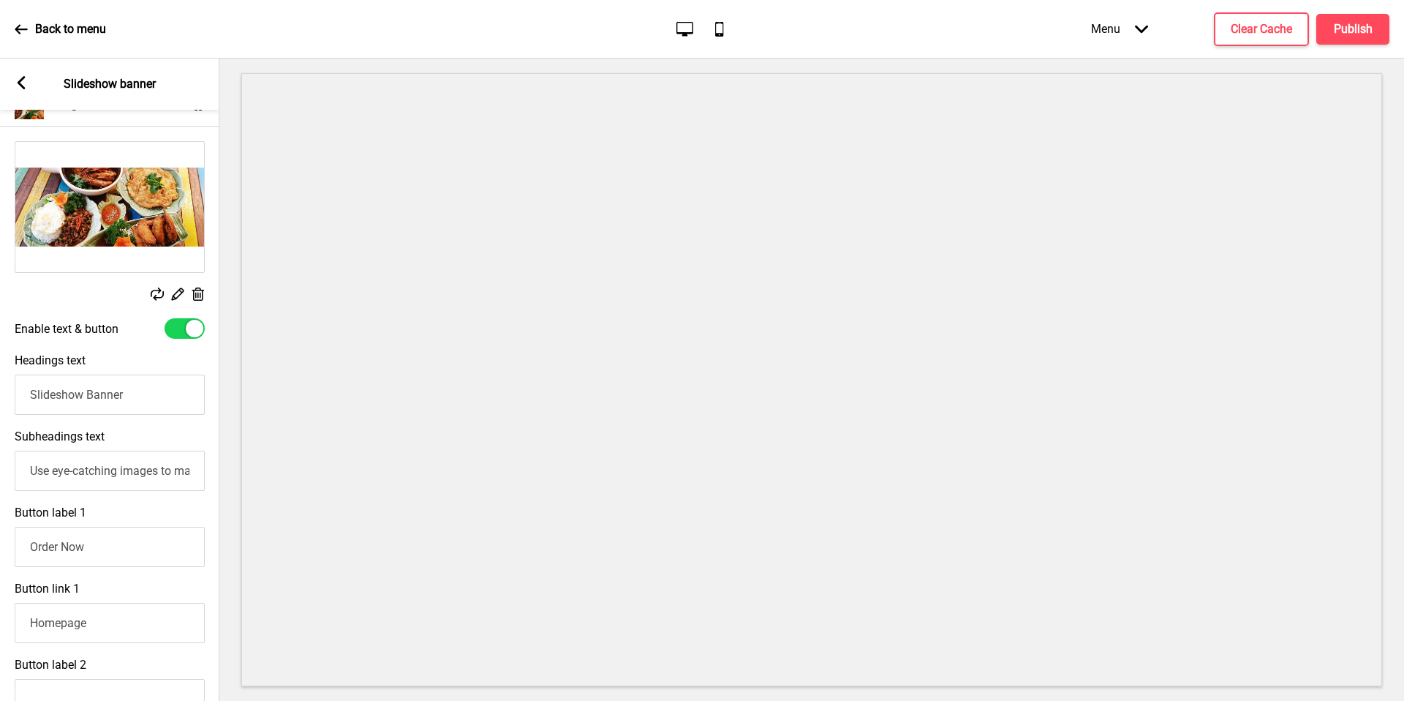
click at [121, 403] on input "Slideshow Banner" at bounding box center [110, 395] width 190 height 40
type input "First-time Promotion"
click at [109, 484] on input "Use eye-catching images to make a strong first impression of your brand" at bounding box center [110, 471] width 190 height 40
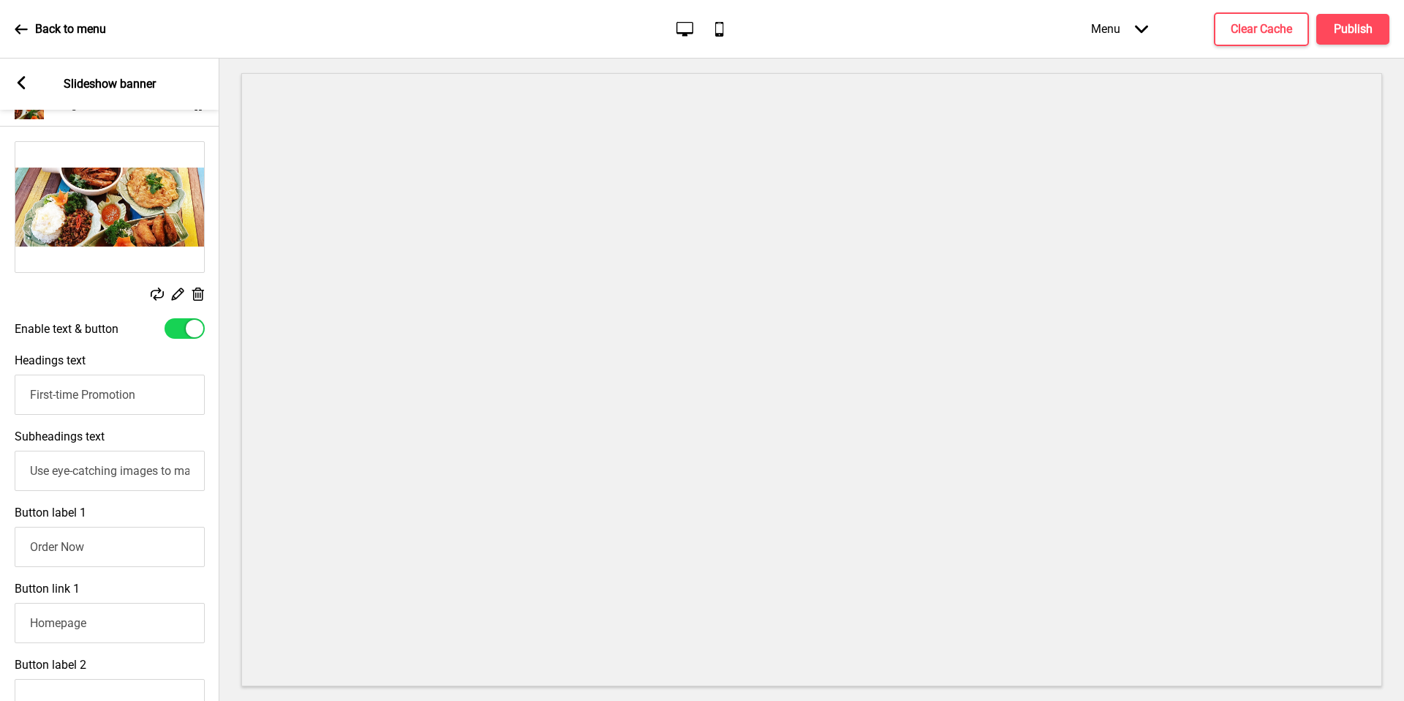
click at [109, 484] on input "Use eye-catching images to make a strong first impression of your brand" at bounding box center [110, 471] width 190 height 40
click at [141, 484] on input "Use eye-catching images to make a strong first impression of your brand" at bounding box center [110, 471] width 190 height 40
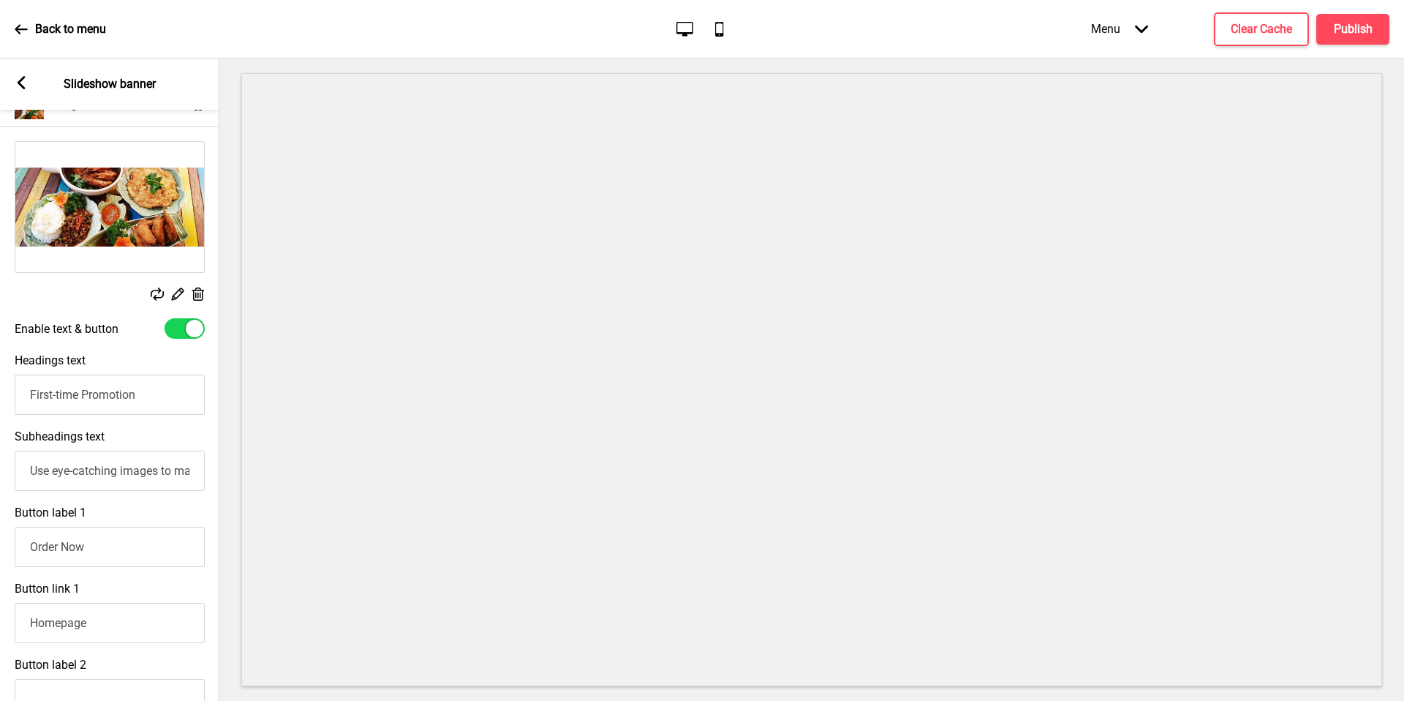
click at [146, 474] on input "Use eye-catching images to make a strong first impression of your brand" at bounding box center [110, 471] width 190 height 40
click at [99, 459] on input "Use eye-catching images to make a strong first impression of your brand" at bounding box center [110, 471] width 190 height 40
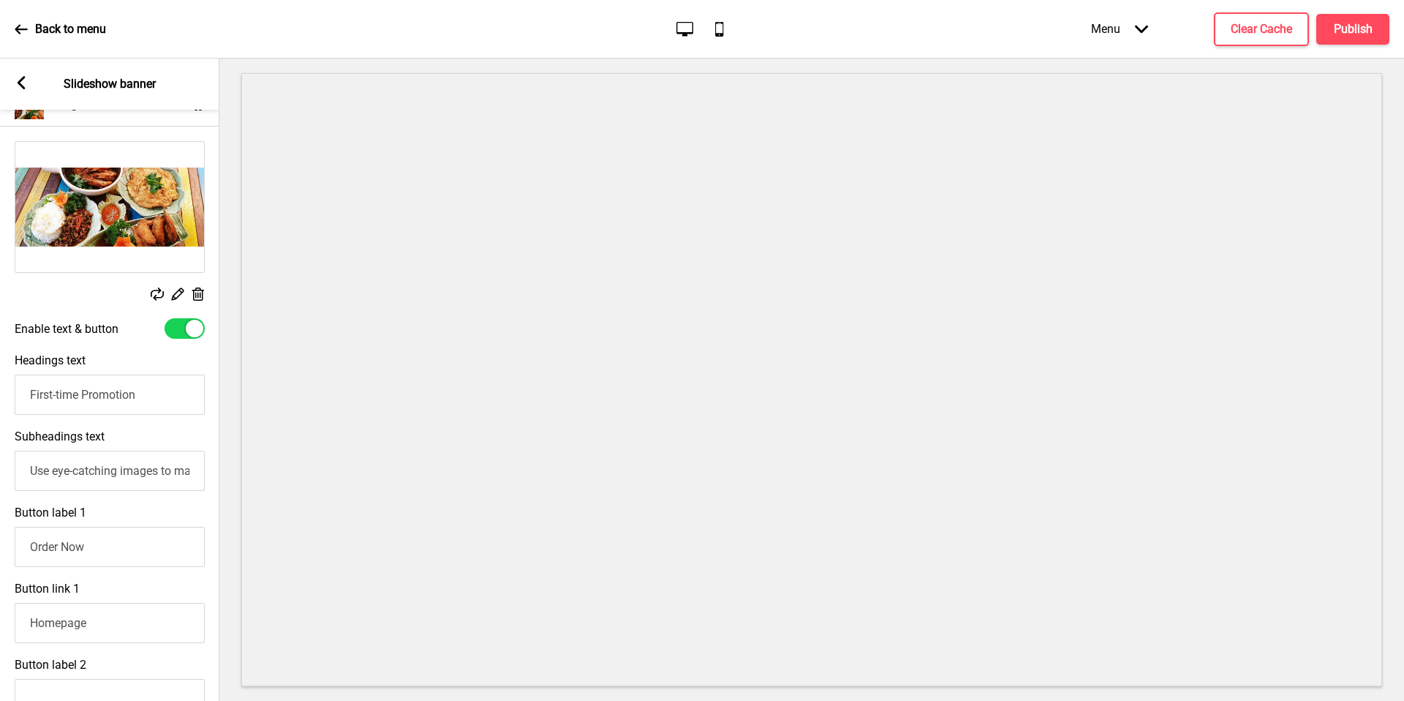
click at [108, 468] on input "Use eye-catching images to make a strong first impression of your brand" at bounding box center [110, 471] width 190 height 40
paste input "Enjoy $6 OFF first-time orders with min. spend of $60"
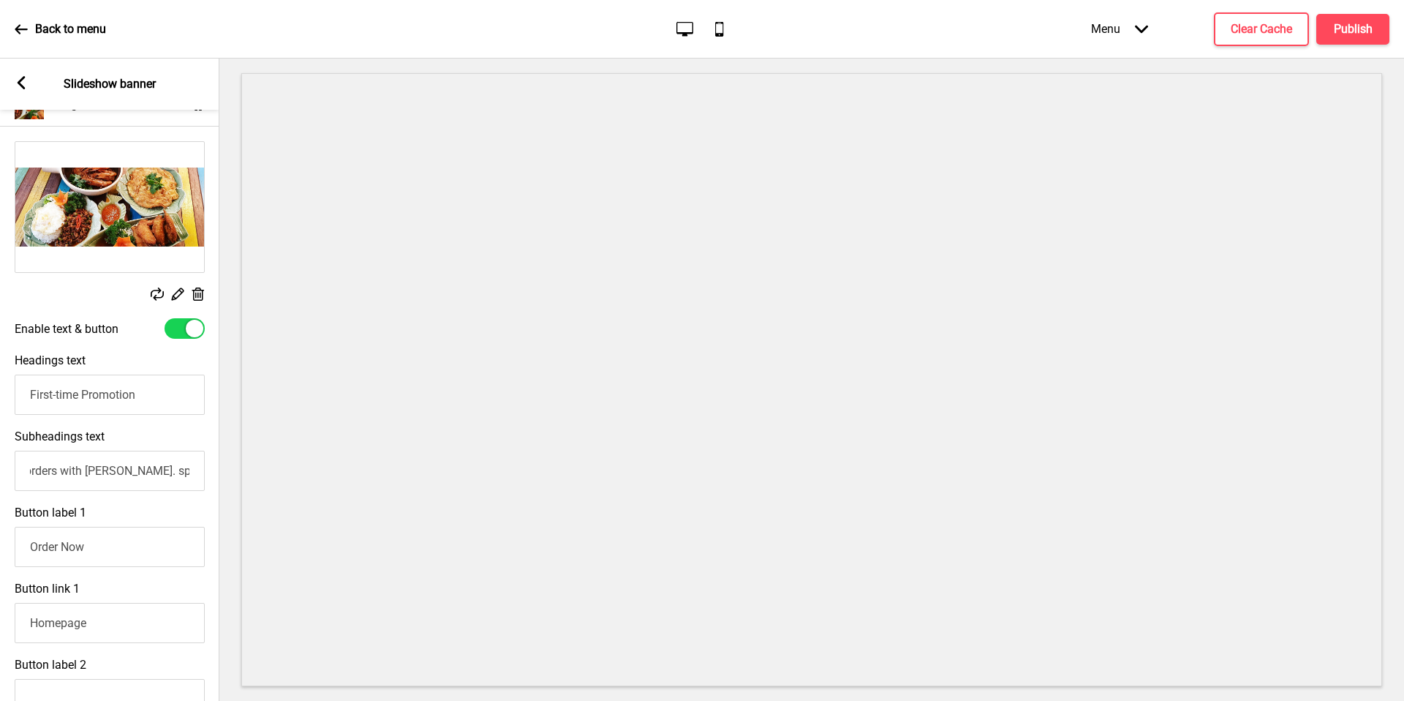
click at [108, 468] on input "Enjoy $6 OFF first-time orders with min. spend of $60" at bounding box center [110, 471] width 190 height 40
click at [59, 464] on input "Enjoy $6 OFF first-time orders with min. spend of $60" at bounding box center [110, 471] width 190 height 40
click at [80, 480] on input "Enjoy $6 OFF first-time orders with min. spend of $60" at bounding box center [110, 471] width 190 height 40
drag, startPoint x: 81, startPoint y: 475, endPoint x: 0, endPoint y: 489, distance: 82.5
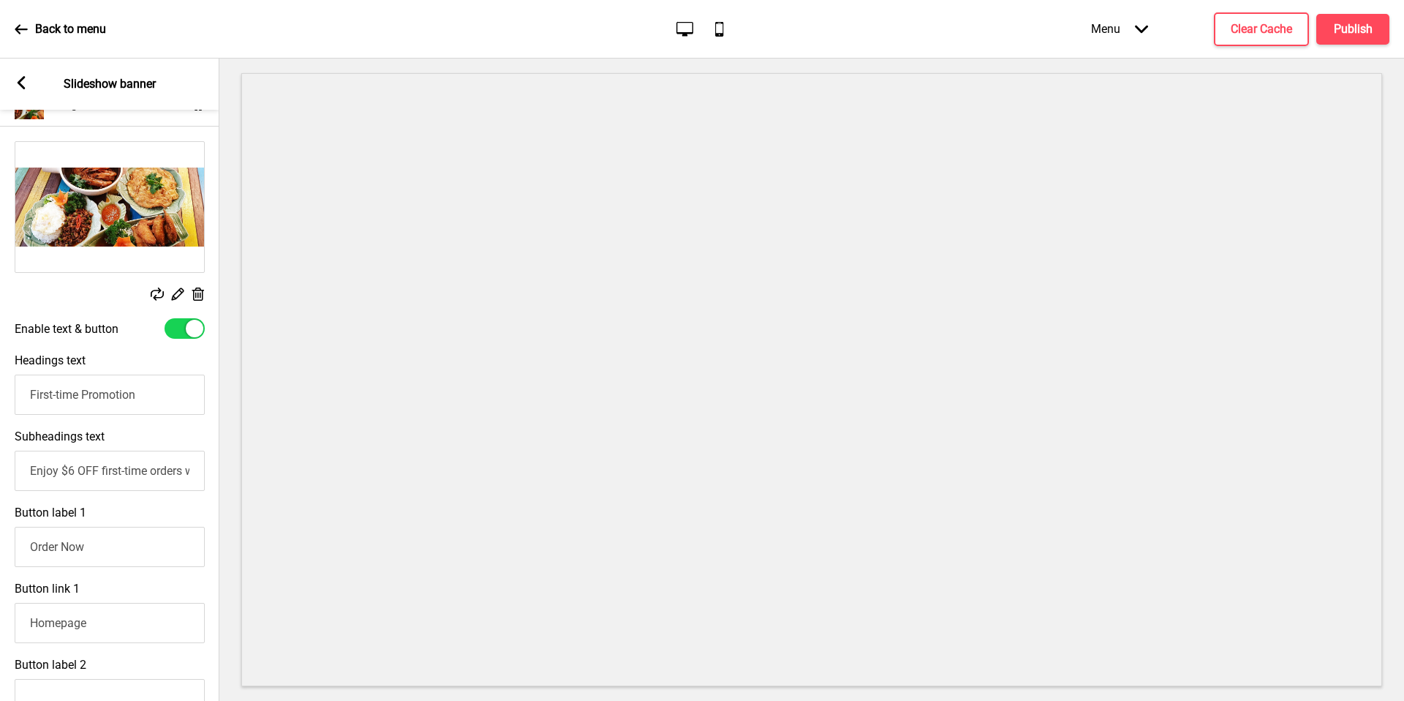
click at [0, 489] on div "Subheadings text Enjoy $6 OFF first-time orders with min. spend of $60" at bounding box center [109, 460] width 219 height 76
click at [87, 476] on input "Enjoy $6 OFF first-time orders with min. spend of $60" at bounding box center [110, 471] width 190 height 40
click at [76, 470] on input "Enjoy $6 OFF first-time orders with min. spend of $60" at bounding box center [110, 471] width 190 height 40
drag, startPoint x: 136, startPoint y: 475, endPoint x: 234, endPoint y: 478, distance: 98.1
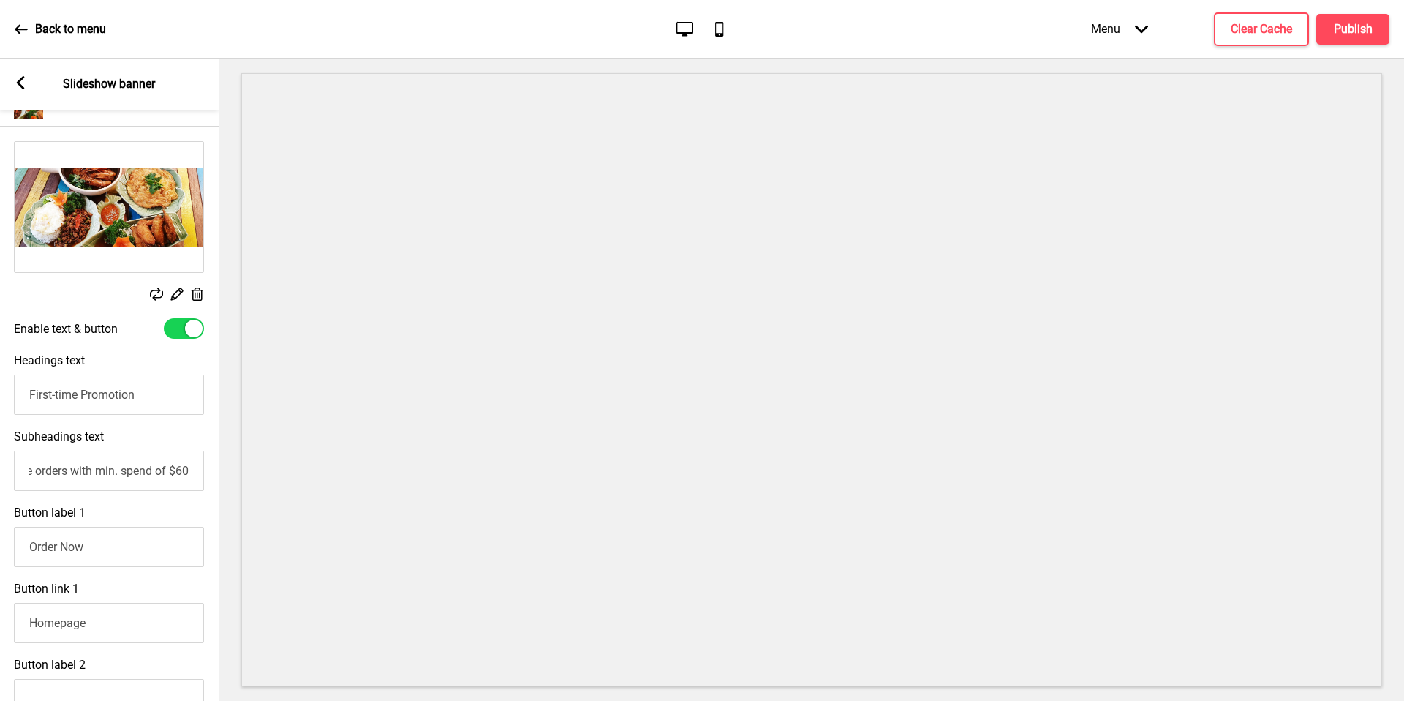
click at [234, 478] on div "Section General Settings Header Announcement banner Show Drag Slideshow banner …" at bounding box center [702, 380] width 1404 height 642
click at [149, 463] on input "Enjoy $8 OFF first-time orders with min. spend of $60" at bounding box center [109, 471] width 190 height 40
drag, startPoint x: 136, startPoint y: 477, endPoint x: 0, endPoint y: 475, distance: 136.1
click at [0, 475] on div "Subheadings text Enjoy $8 OFF first-time orders with min. spend of $60" at bounding box center [109, 460] width 219 height 76
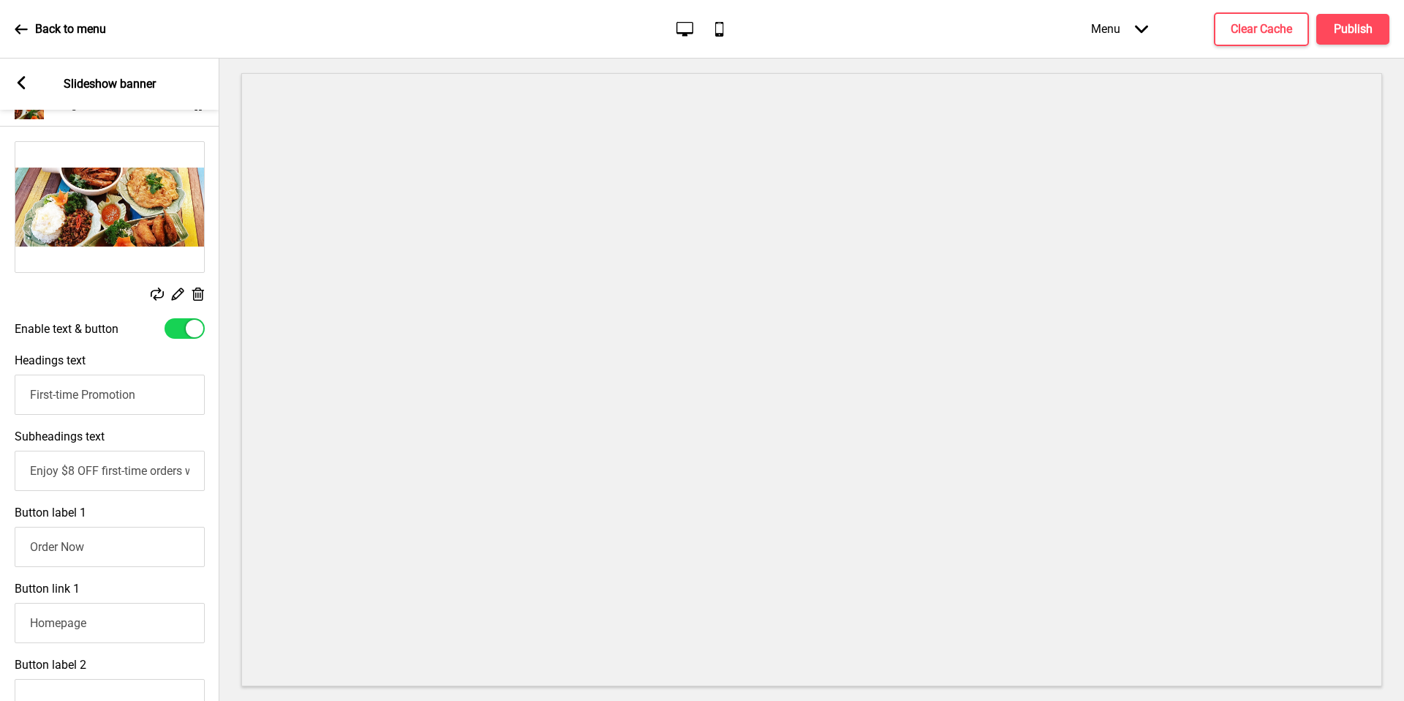
click at [121, 471] on input "Enjoy $8 OFF first-time orders with min. spend of $60" at bounding box center [110, 471] width 190 height 40
click at [95, 470] on input "Enjoy $8 OFF first-time orders with min. spend of $60" at bounding box center [110, 471] width 190 height 40
click at [129, 392] on input "First-time Promotion" at bounding box center [110, 395] width 190 height 40
click at [163, 392] on input "First-time Promotion" at bounding box center [110, 395] width 190 height 40
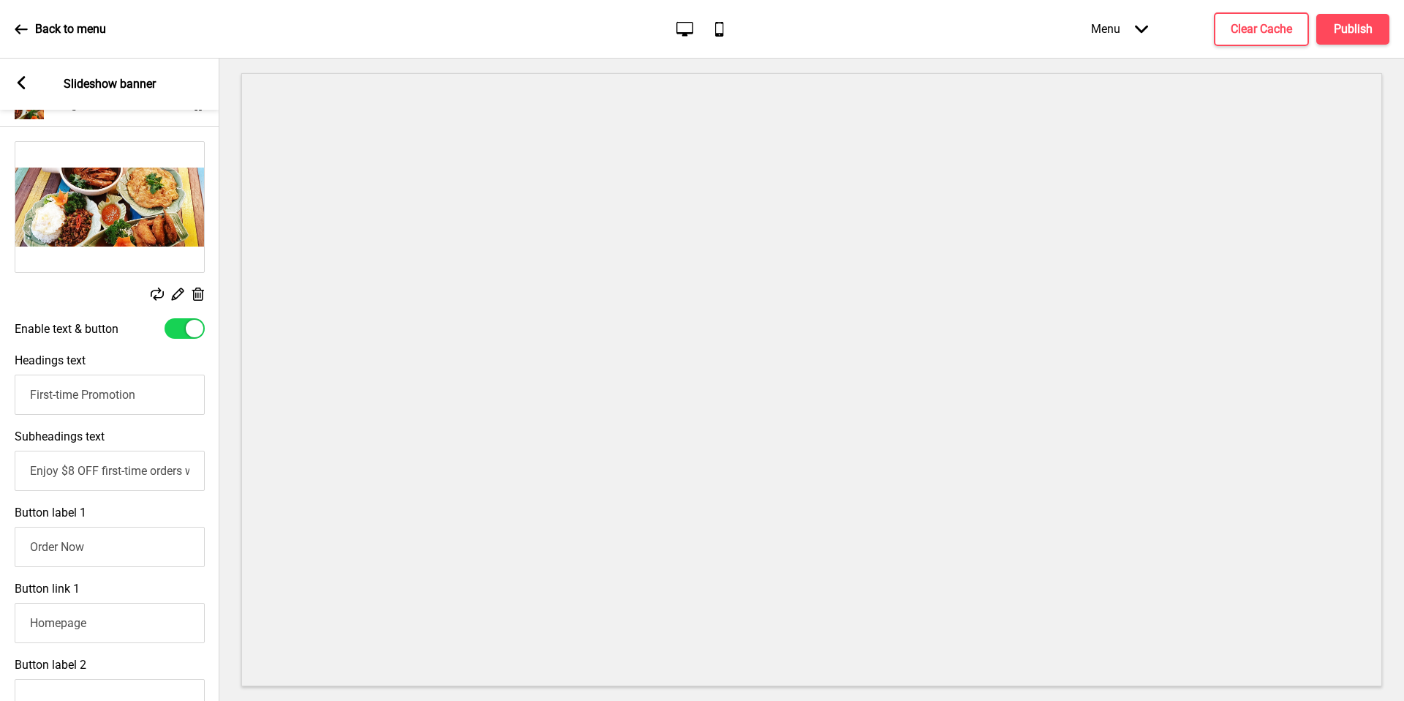
scroll to position [260, 0]
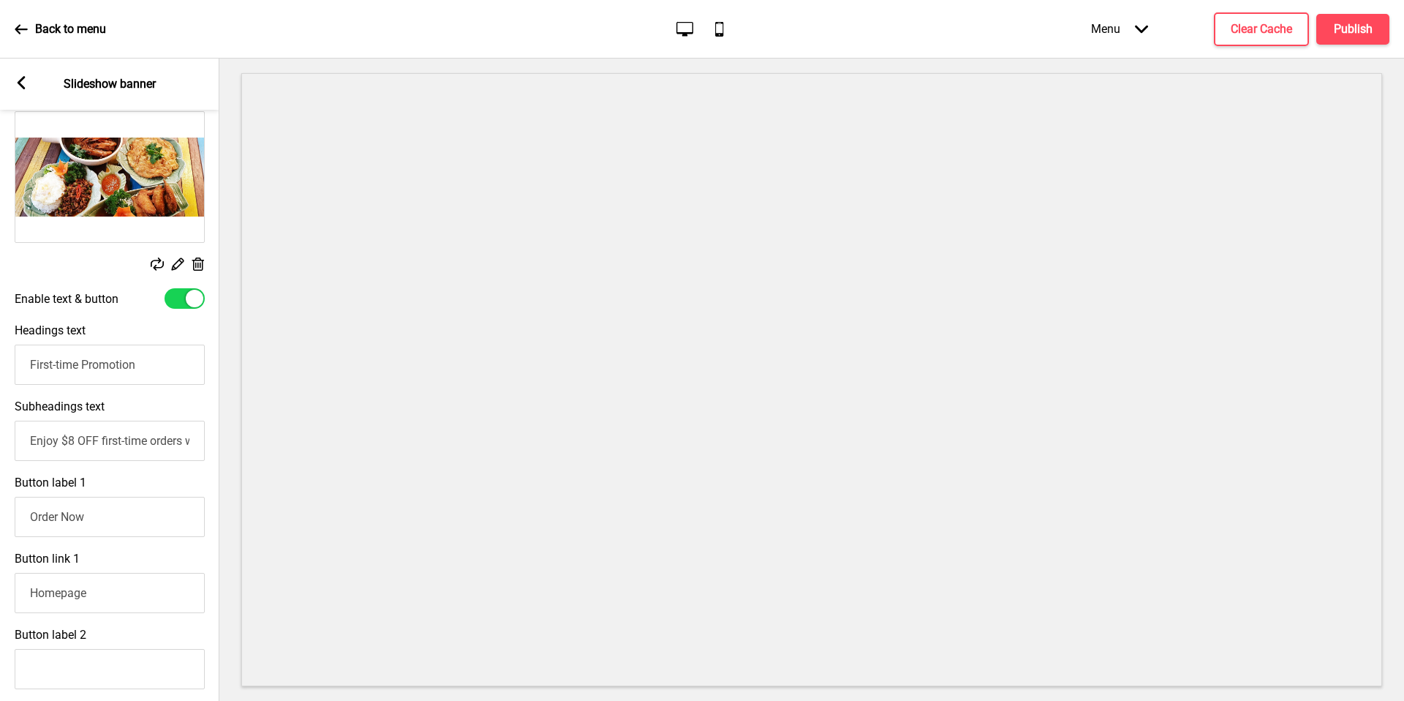
click at [85, 524] on input "Order Now" at bounding box center [110, 517] width 190 height 40
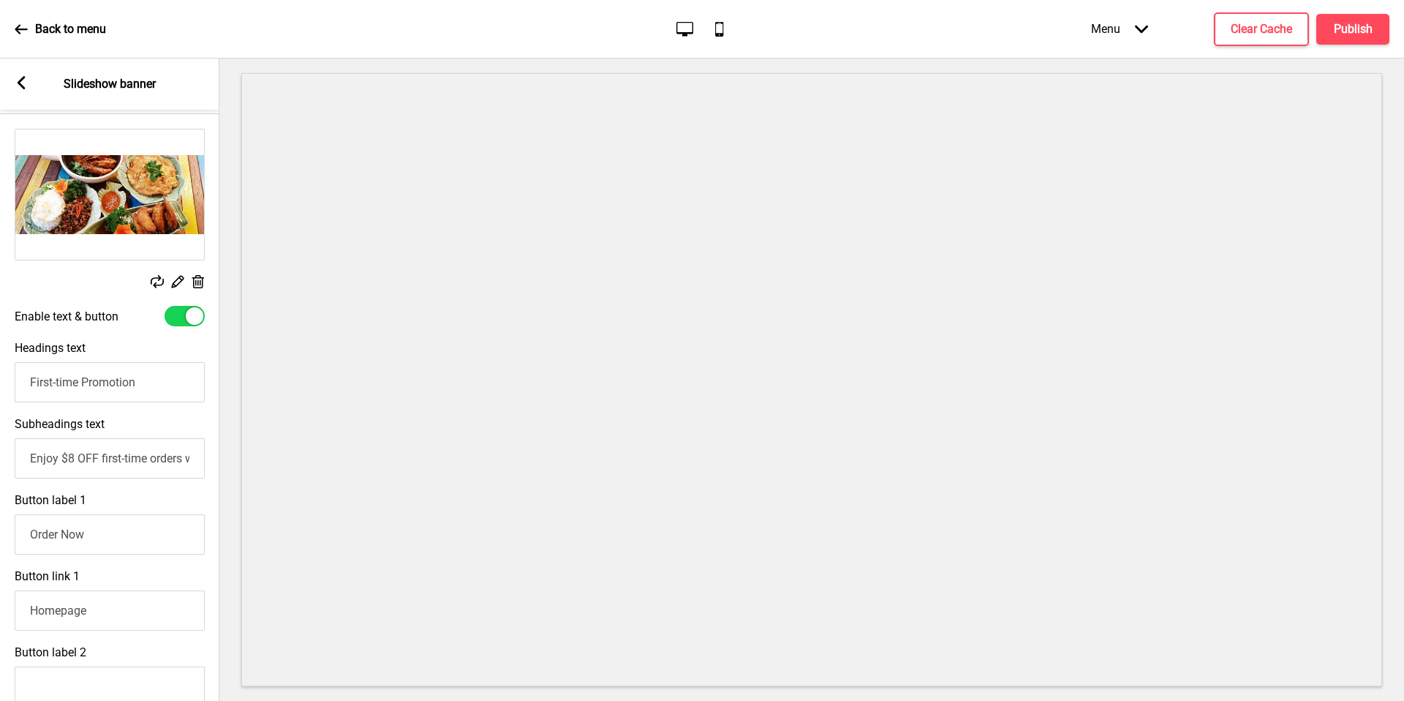
scroll to position [252, 0]
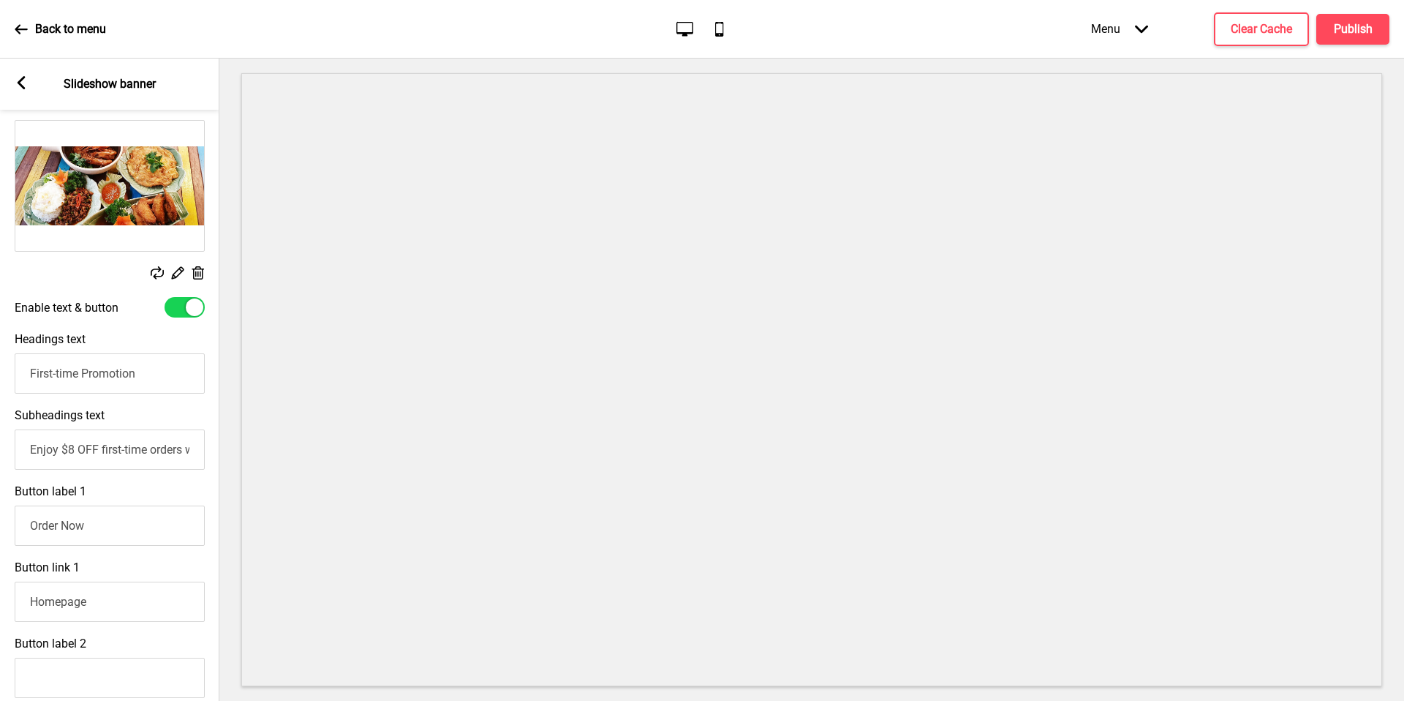
click at [128, 603] on input "Homepage" at bounding box center [110, 602] width 190 height 40
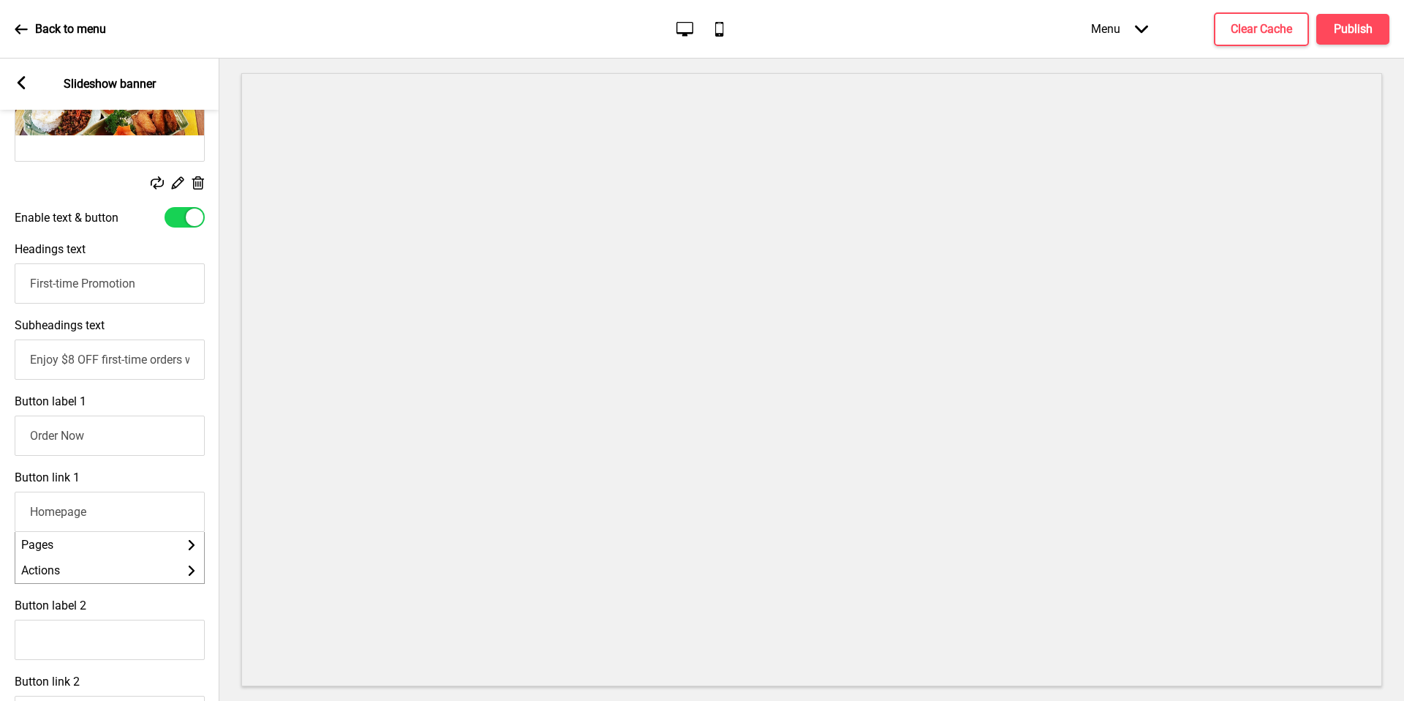
scroll to position [377, 0]
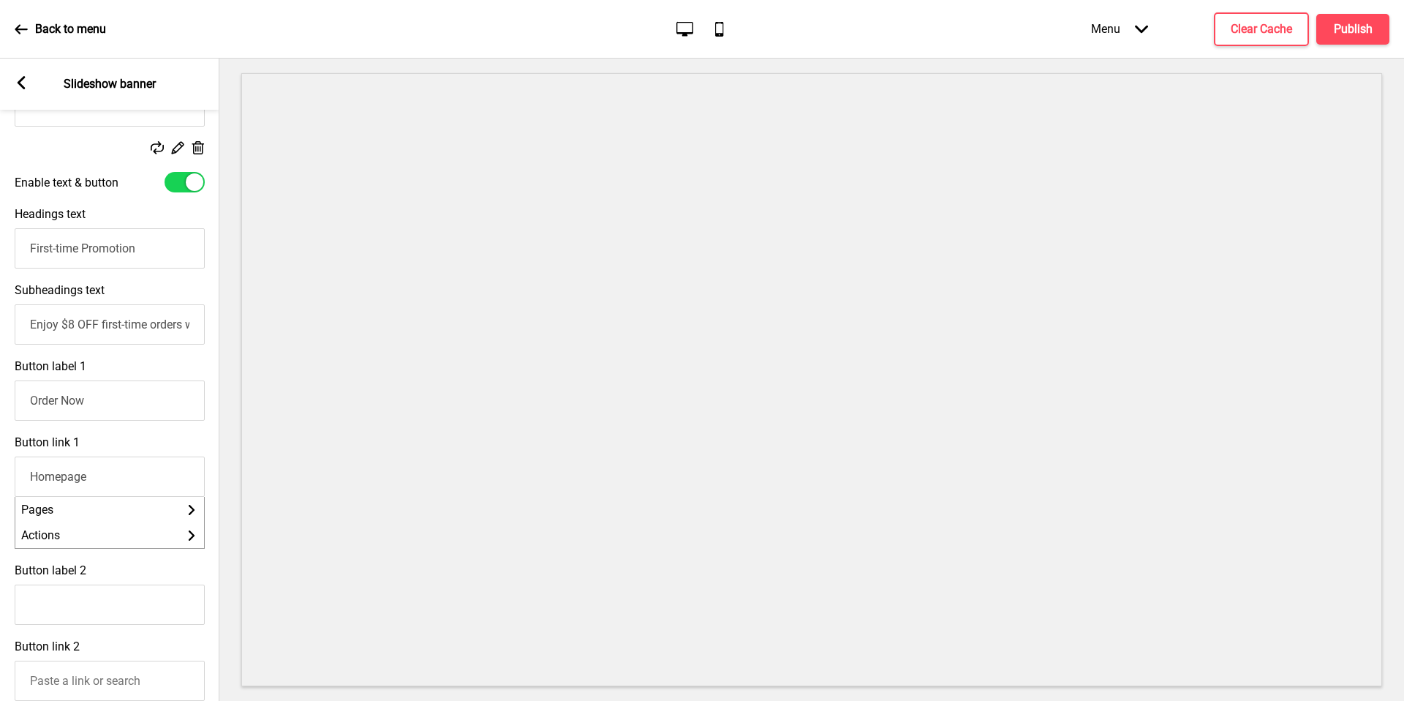
click at [190, 429] on div "Button link 1 Homepage Pages Arrow right Actions Arrow right" at bounding box center [109, 492] width 219 height 128
click at [121, 336] on input "Enjoy $8 OFF first-time orders with min. spend of $60" at bounding box center [110, 324] width 190 height 40
drag, startPoint x: 109, startPoint y: 326, endPoint x: 148, endPoint y: 325, distance: 38.8
click at [148, 325] on input "Enjoy $8 OFF first-time orders with min. spend of $60" at bounding box center [110, 324] width 190 height 40
drag, startPoint x: 150, startPoint y: 325, endPoint x: 115, endPoint y: 323, distance: 35.1
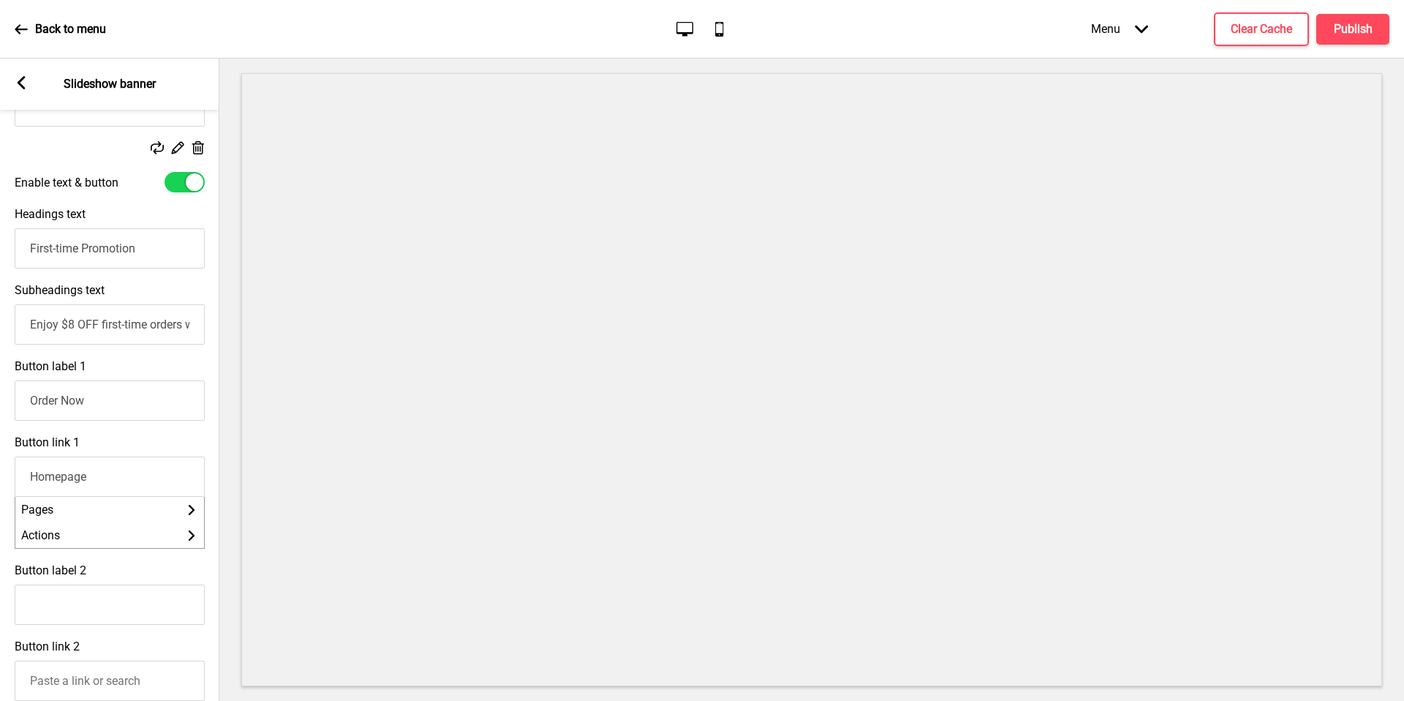
click at [113, 323] on input "Enjoy $8 OFF first-time orders with min. spend of $60" at bounding box center [110, 324] width 190 height 40
click at [157, 322] on input "Enjoy $8 OFF first-time orders with min. spend of $60" at bounding box center [110, 324] width 190 height 40
drag, startPoint x: 171, startPoint y: 322, endPoint x: 188, endPoint y: 322, distance: 16.8
click at [188, 322] on input "Enjoy $8 OFF first-time orders with min. spend of $60" at bounding box center [110, 324] width 190 height 40
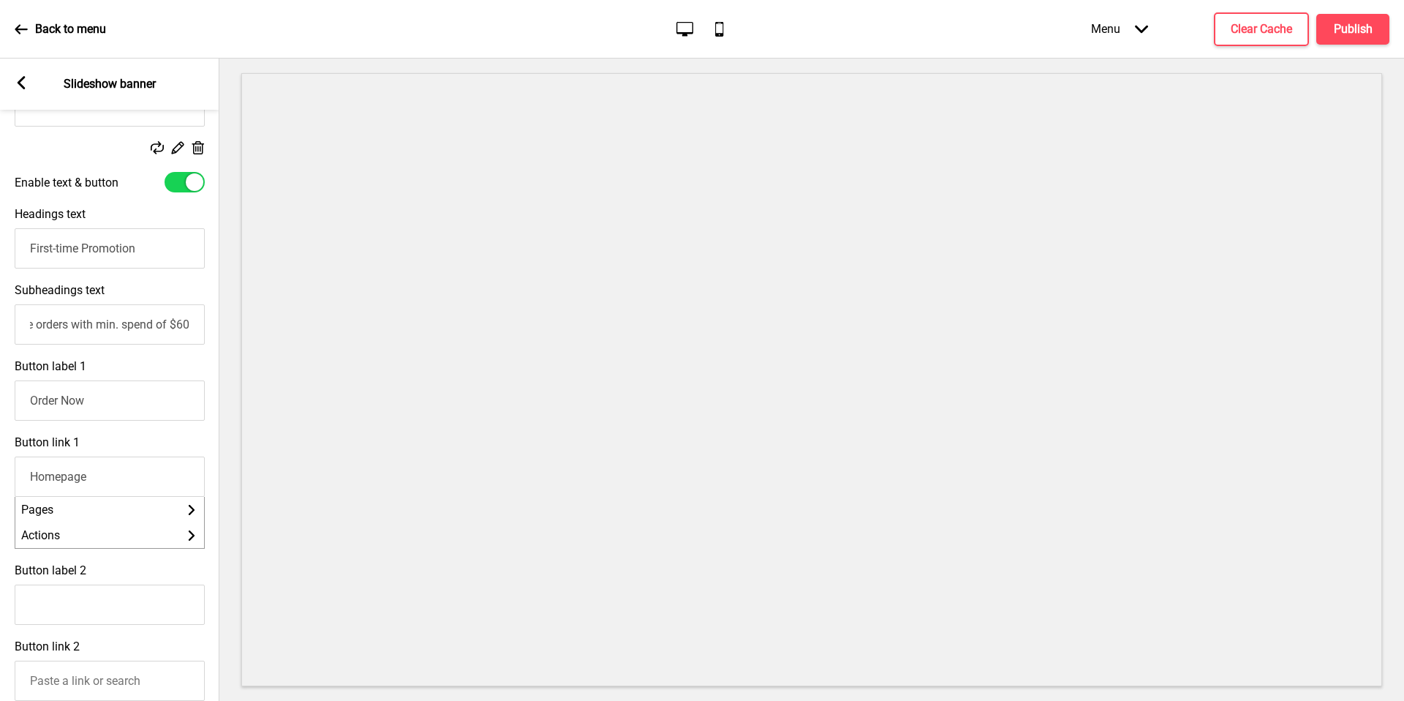
click at [127, 328] on input "Enjoy $8 OFF first-time orders with min. spend of $60" at bounding box center [110, 324] width 190 height 40
drag, startPoint x: 72, startPoint y: 328, endPoint x: 0, endPoint y: 327, distance: 72.4
click at [0, 327] on div "Subheadings text Enjoy $8 OFF first-time orders with min. spend of $60" at bounding box center [109, 314] width 219 height 76
drag, startPoint x: 142, startPoint y: 320, endPoint x: 123, endPoint y: 328, distance: 20.7
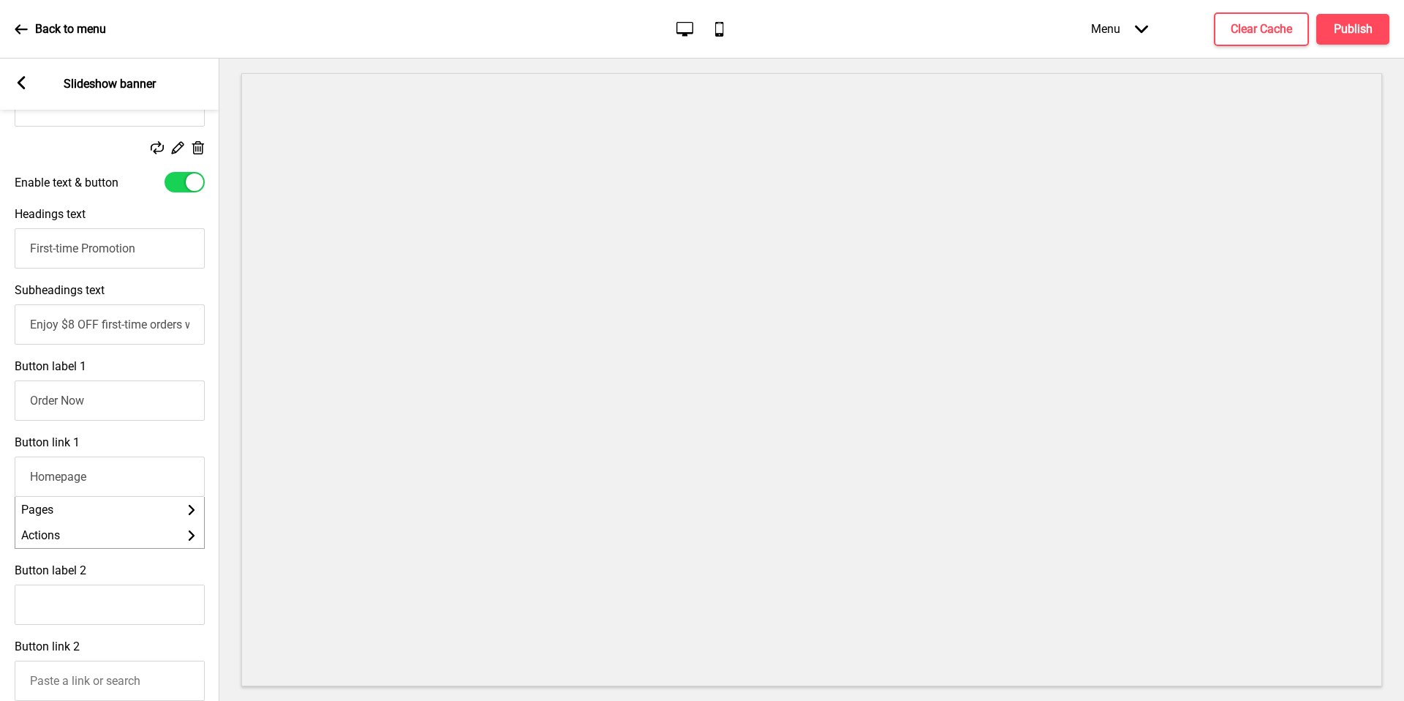
click at [142, 321] on input "Enjoy $8 OFF first-time orders with min. spend of $60" at bounding box center [110, 324] width 190 height 40
click at [110, 328] on input "Enjoy $8 OFF first-time orders with min. spend of $60" at bounding box center [110, 324] width 190 height 40
click at [170, 325] on input "Enjoy $8 OFF first-time orders with min. spend of $60" at bounding box center [110, 324] width 190 height 40
drag, startPoint x: 152, startPoint y: 322, endPoint x: 121, endPoint y: 326, distance: 31.0
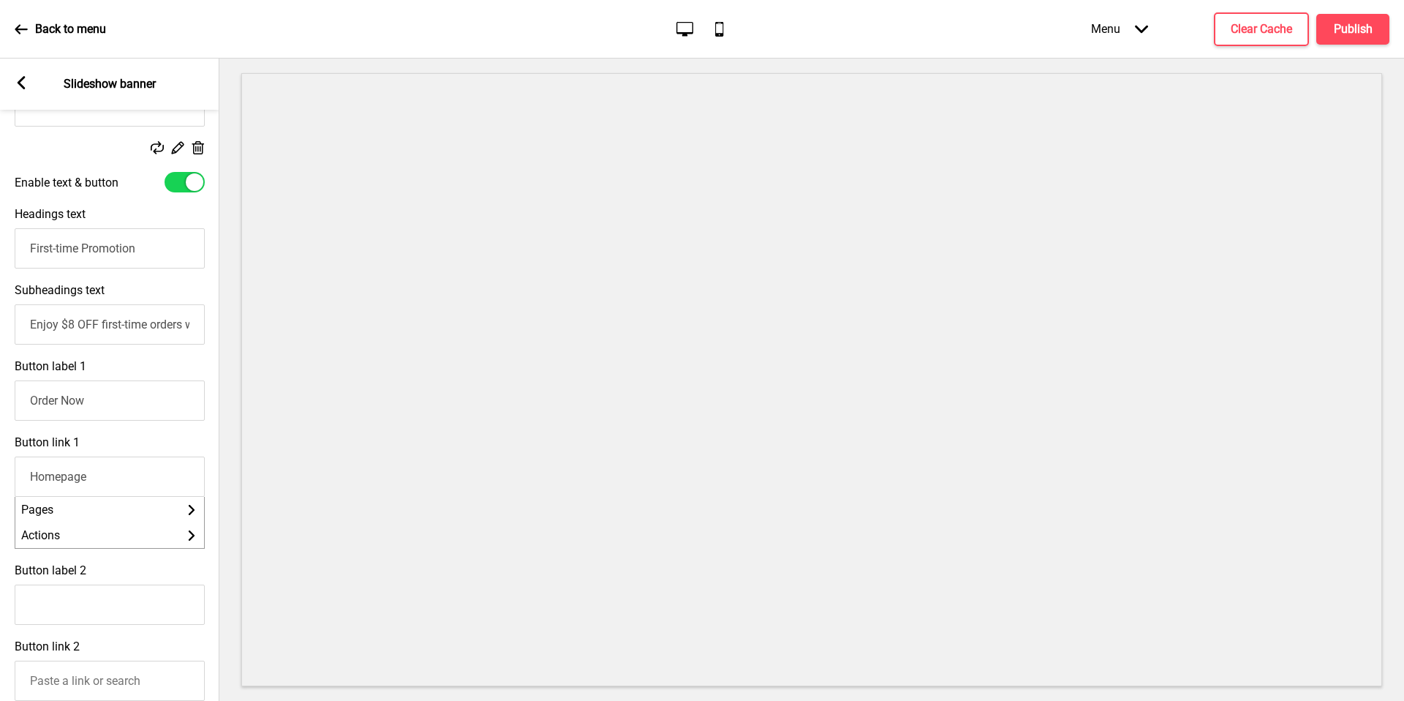
click at [121, 326] on input "Enjoy $8 OFF first-time orders with min. spend of $60" at bounding box center [110, 324] width 190 height 40
click at [37, 328] on input "Enjoy $8 OFF with min. spend of $60" at bounding box center [110, 324] width 190 height 40
click at [140, 334] on input "Enjoy $8 OFF with min. spend of $60" at bounding box center [109, 324] width 190 height 40
click at [181, 321] on input "Enjoy $8 OFF with min. spend of $60" at bounding box center [109, 324] width 190 height 40
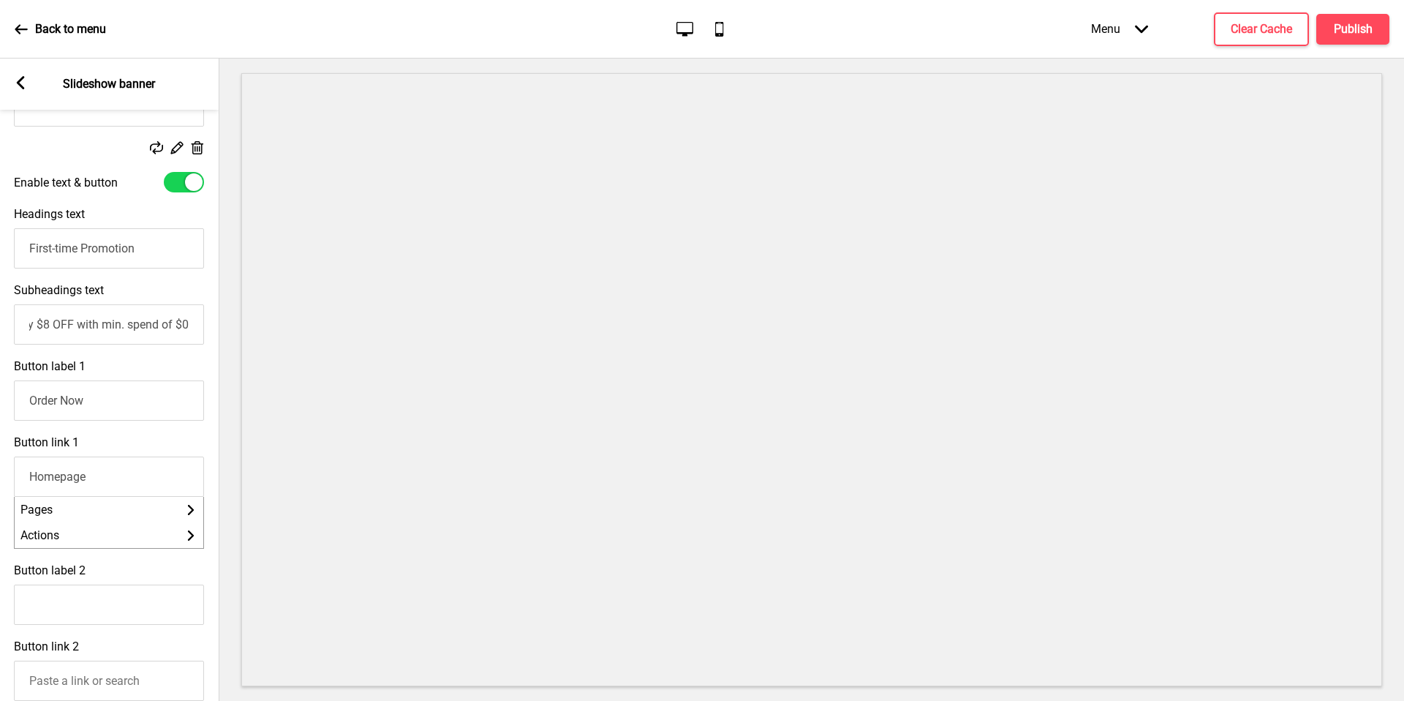
scroll to position [0, 29]
type input "Enjoy $8 OFF with min. spend of $80"
click at [64, 241] on input "First-time Promotion" at bounding box center [109, 248] width 190 height 40
click at [136, 240] on input "First-time Promotion" at bounding box center [109, 248] width 190 height 40
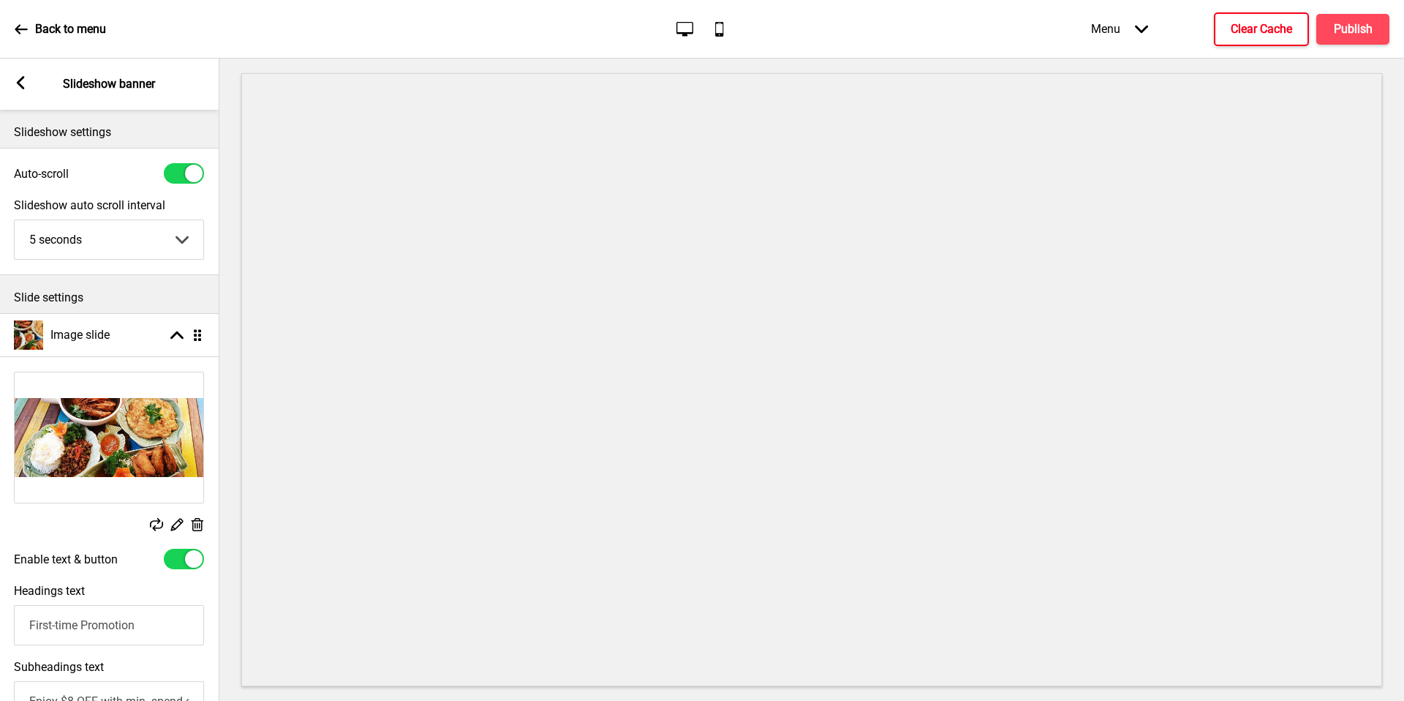
click at [1301, 13] on button "Clear Cache" at bounding box center [1261, 29] width 95 height 34
click at [1341, 26] on div "Menu Arrow down Product Page Store Information Checkout Thank you Terms & Condi…" at bounding box center [1211, 28] width 357 height 43
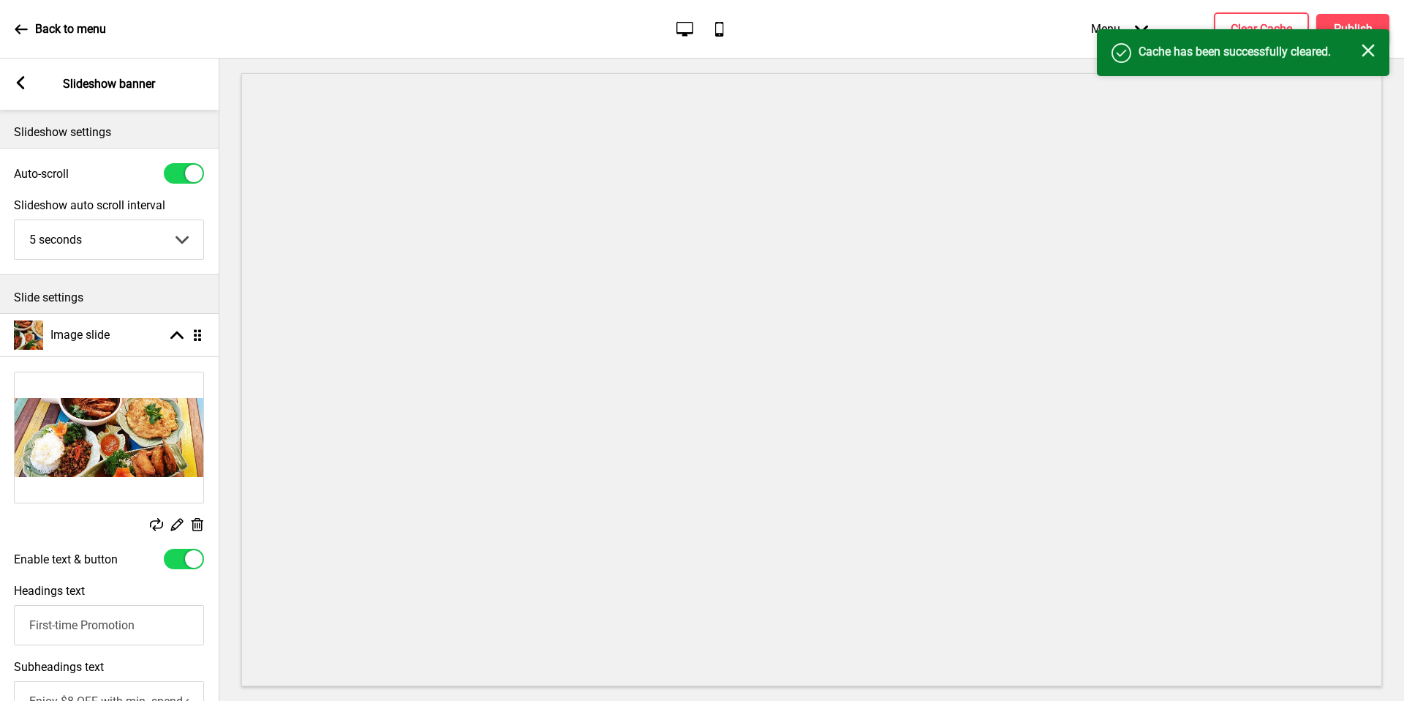
click at [1371, 45] on icon "Close" at bounding box center [1368, 50] width 13 height 13
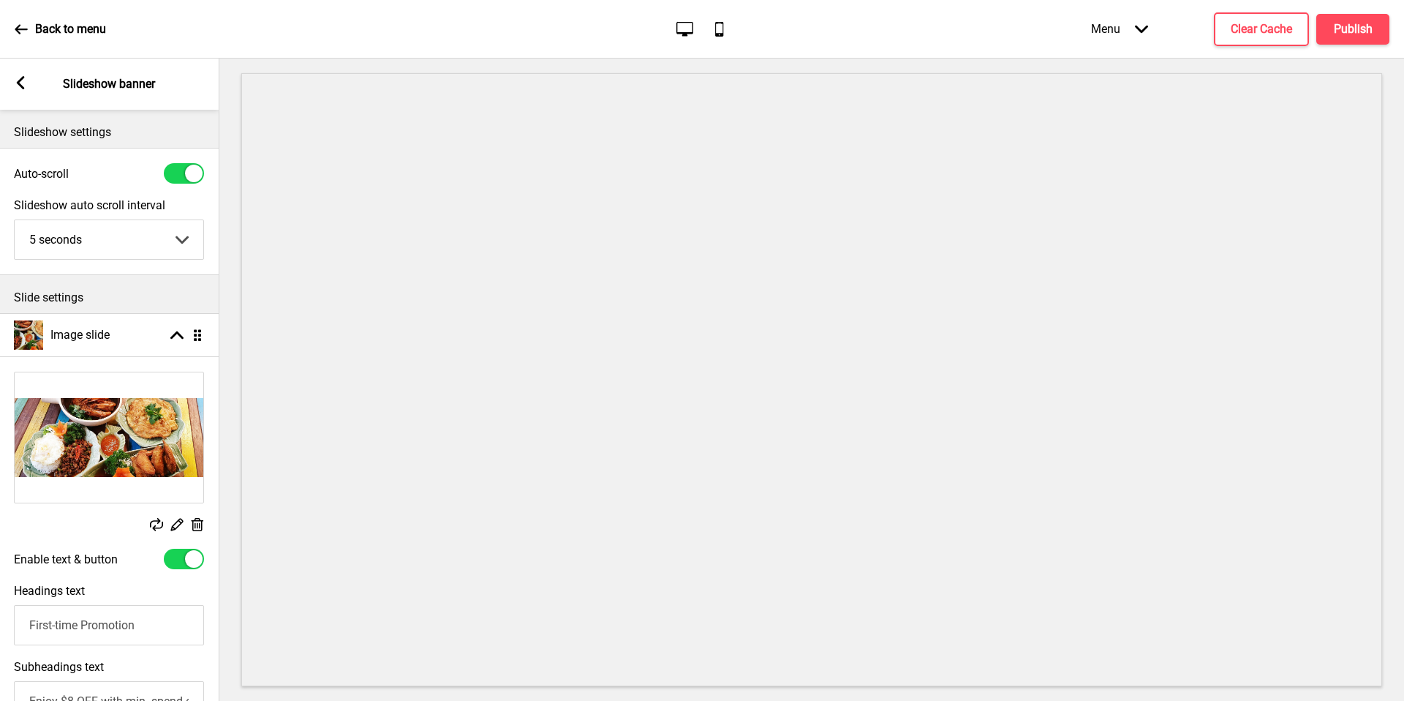
click at [1360, 11] on div "Menu Arrow down Product Page Store Information Checkout Thank you Terms & Condi…" at bounding box center [1211, 28] width 357 height 43
click at [1361, 18] on button "Publish" at bounding box center [1353, 29] width 73 height 31
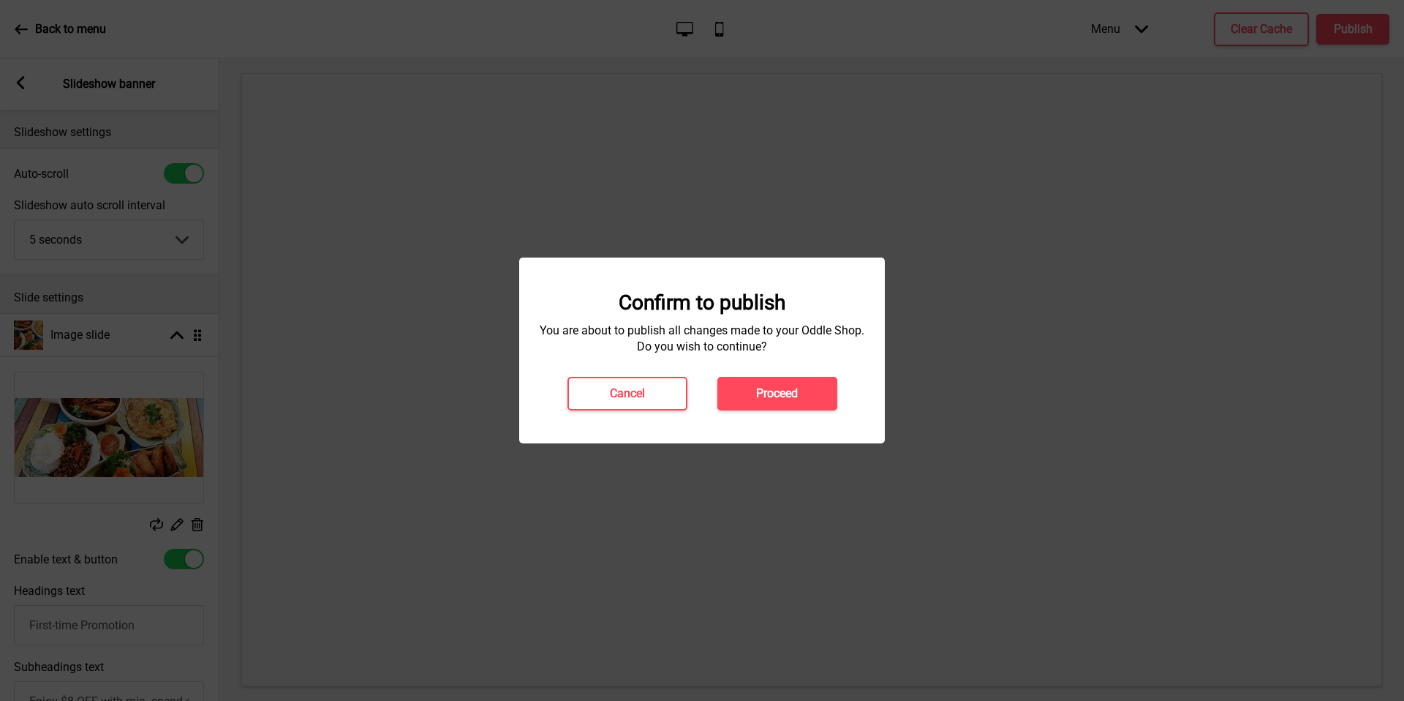
click at [759, 399] on h4 "Proceed" at bounding box center [777, 393] width 42 height 16
